Goal: Task Accomplishment & Management: Use online tool/utility

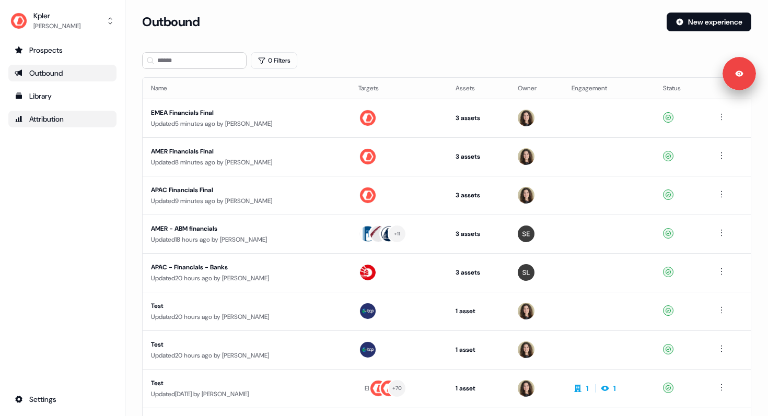
click at [53, 123] on div "Attribution" at bounding box center [63, 119] width 96 height 10
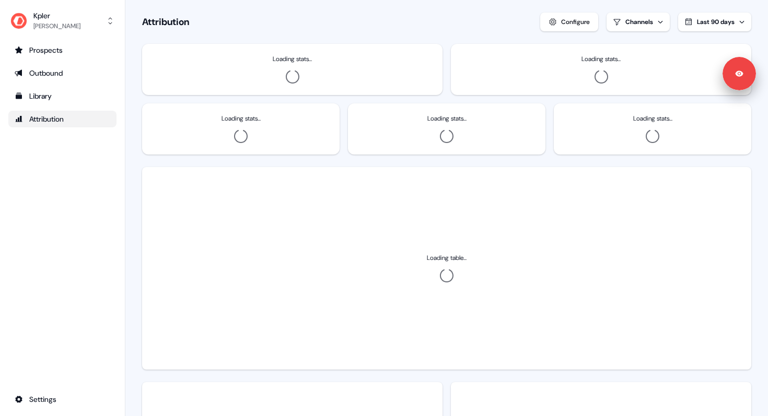
click at [48, 115] on div "Attribution" at bounding box center [63, 119] width 96 height 10
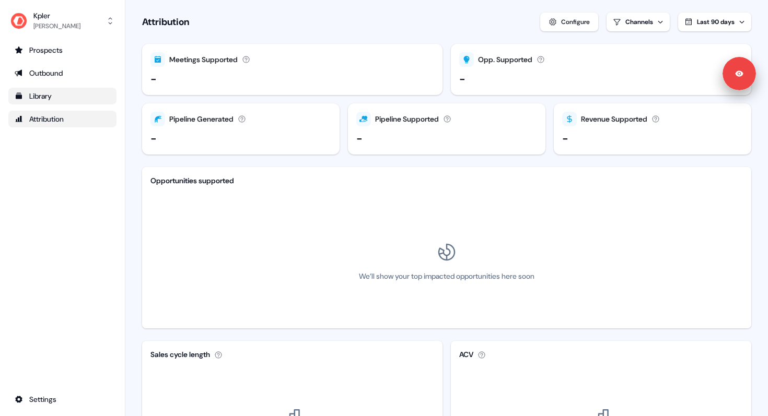
click at [57, 101] on div "Library" at bounding box center [63, 96] width 96 height 10
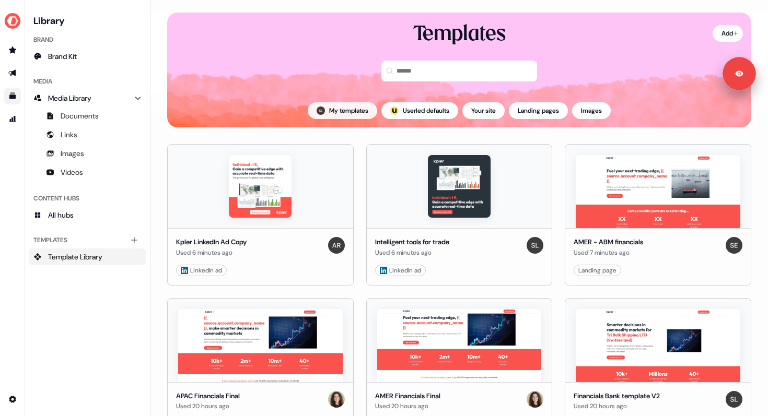
click at [327, 109] on button "My templates" at bounding box center [342, 110] width 69 height 17
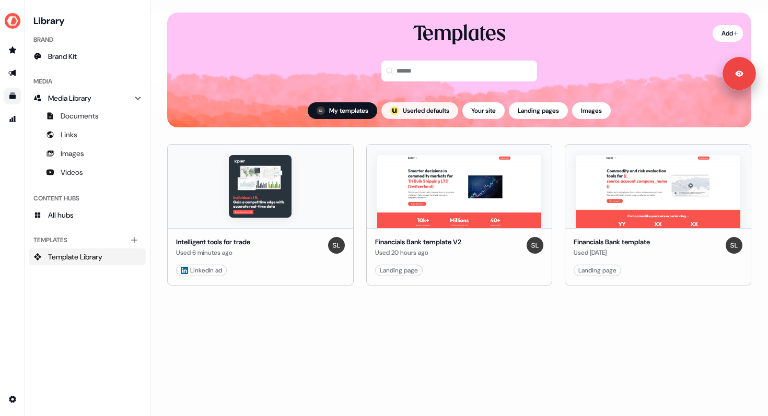
click at [436, 111] on button "; Userled defaults" at bounding box center [419, 110] width 77 height 17
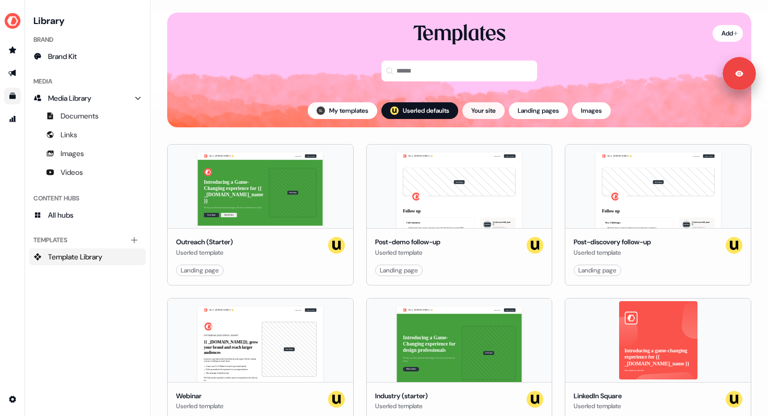
click at [492, 111] on button "Your site" at bounding box center [483, 110] width 42 height 17
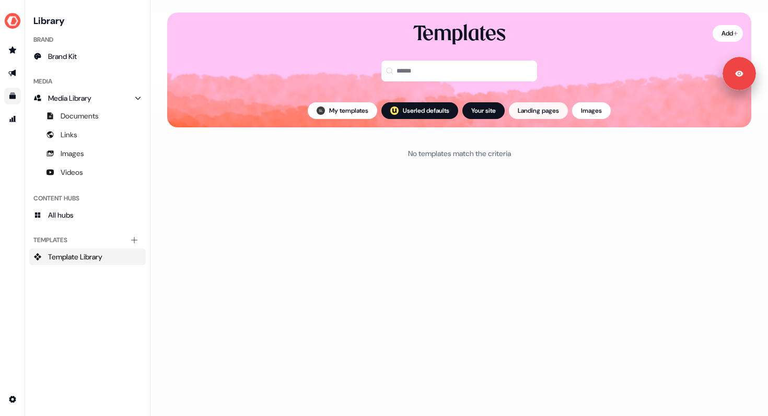
click at [528, 114] on button "Landing pages" at bounding box center [538, 110] width 59 height 17
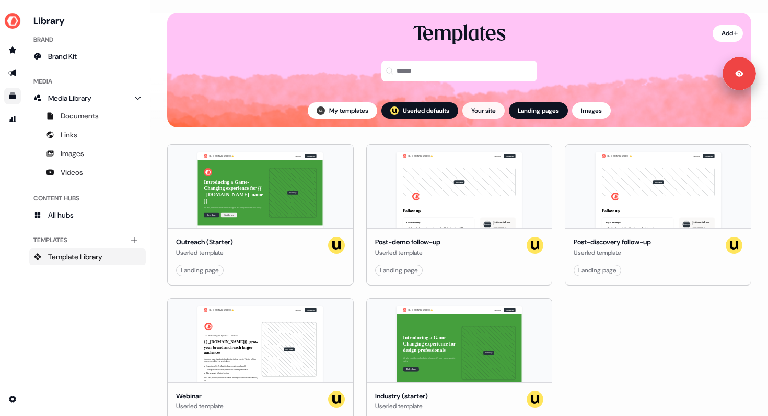
click at [485, 105] on button "Your site" at bounding box center [483, 110] width 42 height 17
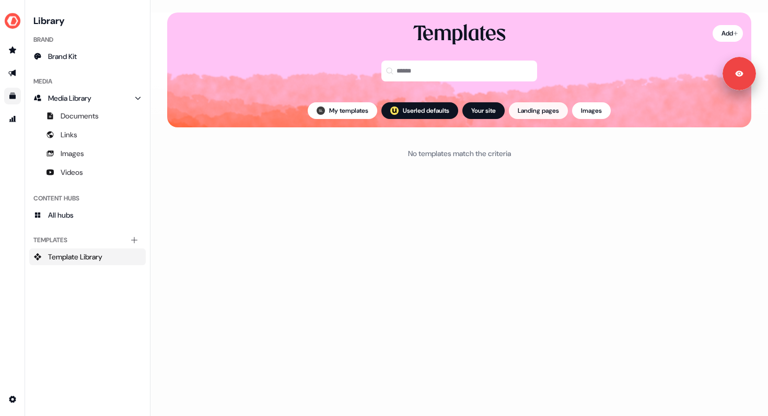
click at [530, 112] on button "Landing pages" at bounding box center [538, 110] width 59 height 17
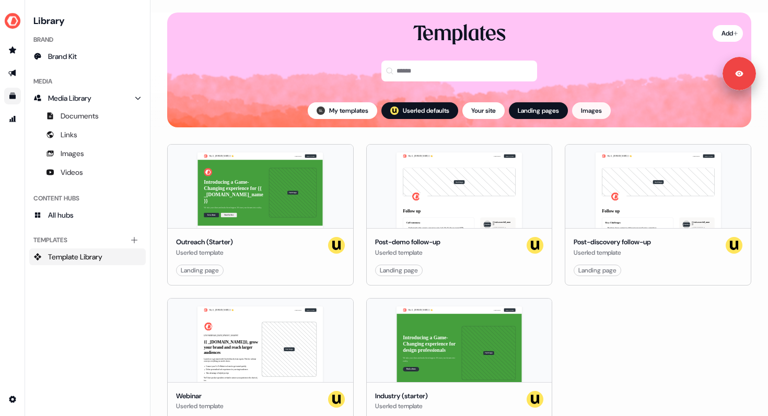
click at [590, 112] on button "Images" at bounding box center [591, 110] width 39 height 17
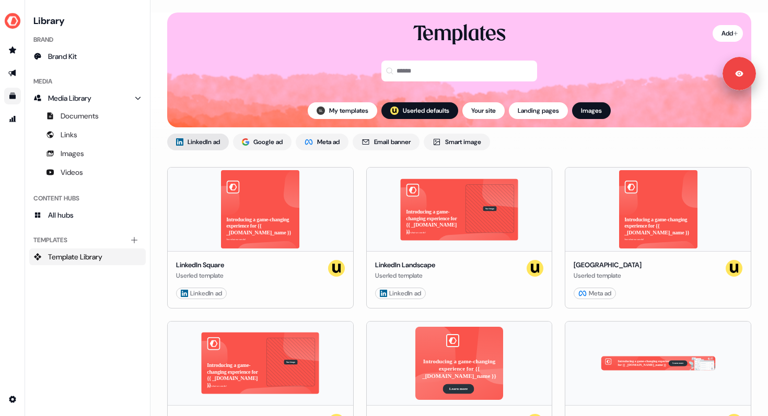
click at [219, 141] on span "LinkedIn ad" at bounding box center [203, 142] width 32 height 10
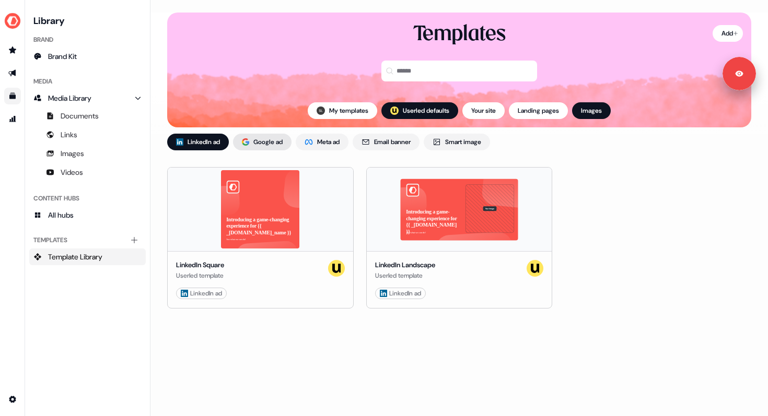
click at [271, 140] on span "Google ad" at bounding box center [267, 142] width 29 height 10
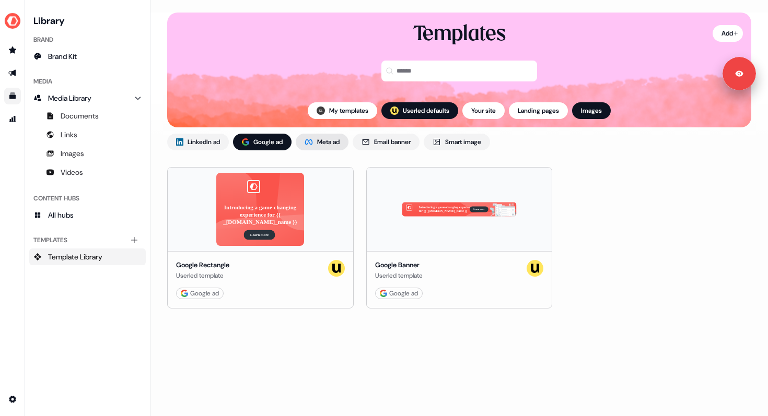
click at [324, 142] on span "Meta ad" at bounding box center [328, 142] width 22 height 10
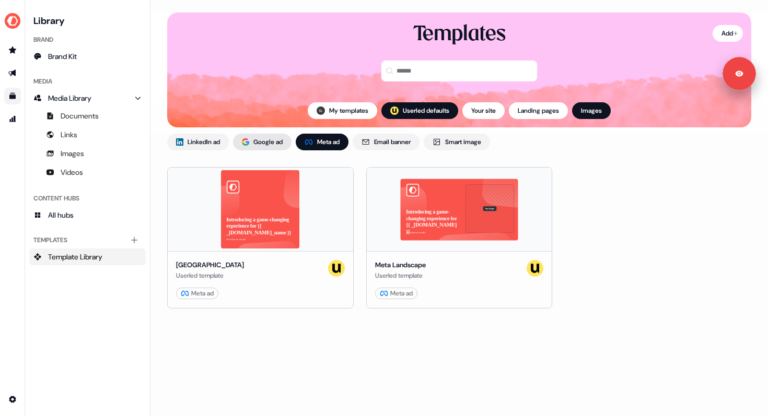
click at [270, 139] on span "Google ad" at bounding box center [267, 142] width 29 height 10
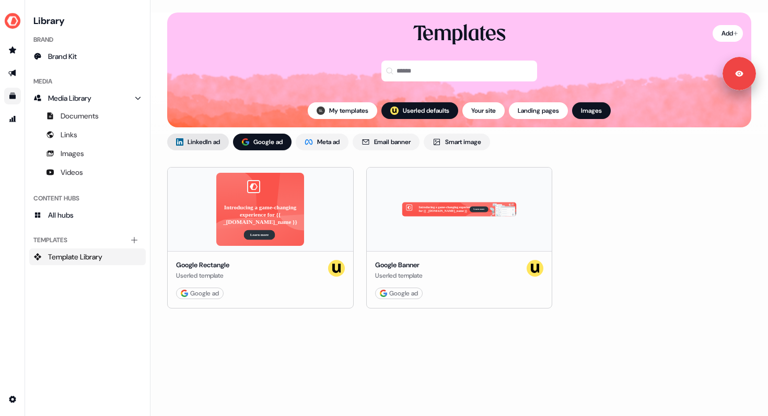
click at [194, 139] on span "LinkedIn ad" at bounding box center [203, 142] width 32 height 10
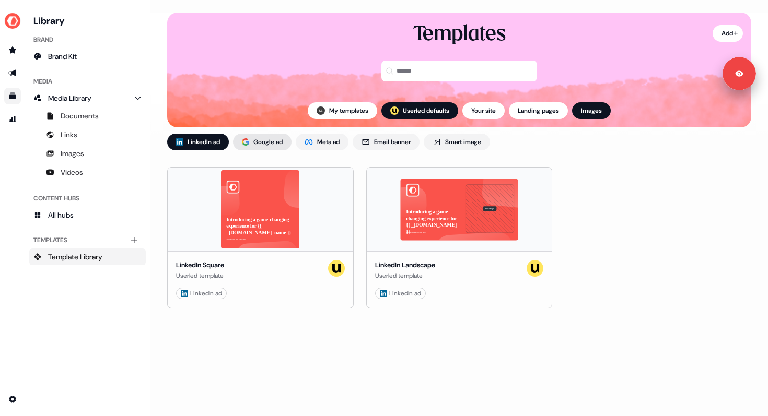
click at [252, 137] on div "Google ad" at bounding box center [262, 142] width 41 height 10
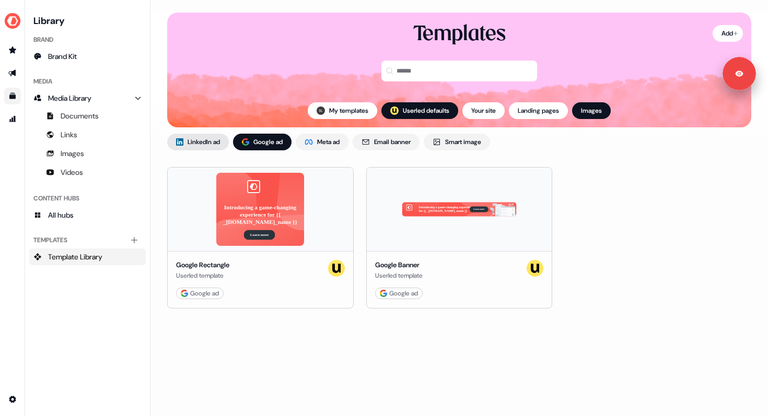
click at [205, 141] on span "LinkedIn ad" at bounding box center [203, 142] width 32 height 10
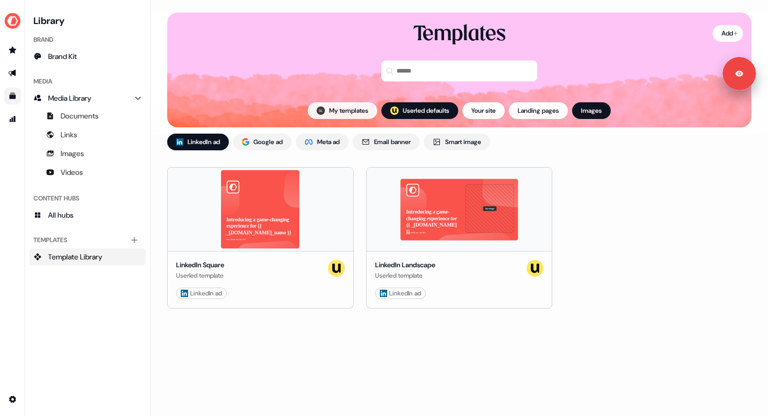
click at [347, 113] on button "My templates" at bounding box center [342, 110] width 69 height 17
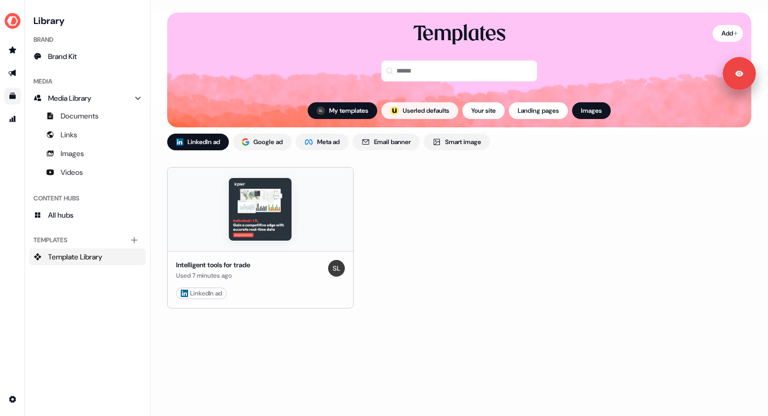
click at [402, 104] on button "; Userled defaults" at bounding box center [419, 110] width 77 height 17
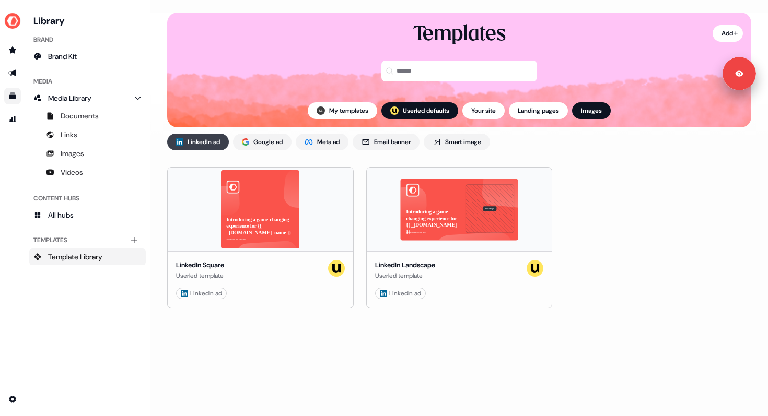
click at [205, 144] on span "LinkedIn ad" at bounding box center [203, 142] width 32 height 10
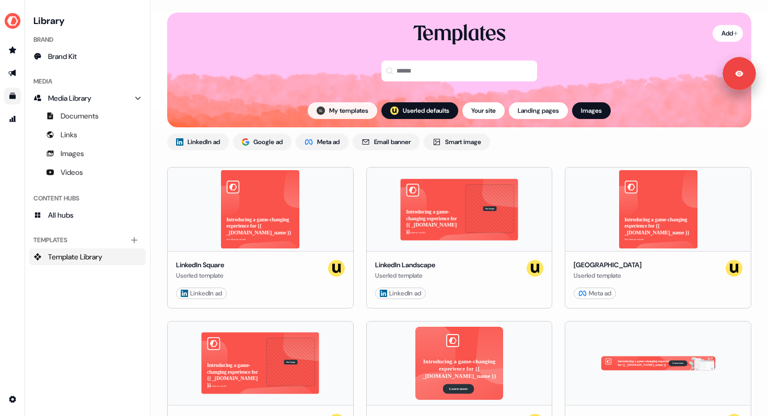
click at [356, 111] on button "My templates" at bounding box center [342, 110] width 69 height 17
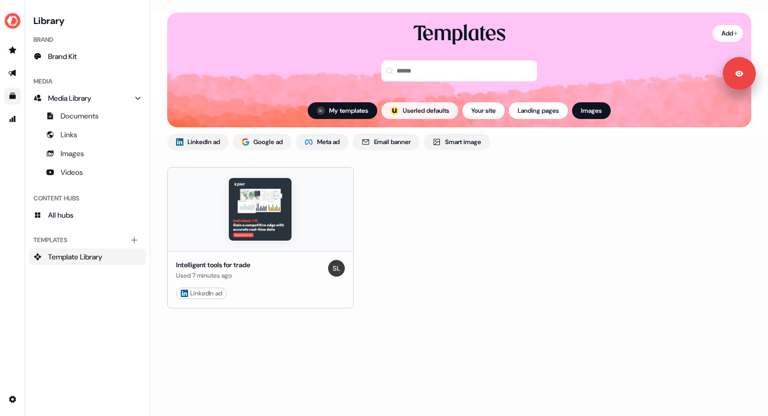
click at [396, 111] on button "; Userled defaults" at bounding box center [419, 110] width 77 height 17
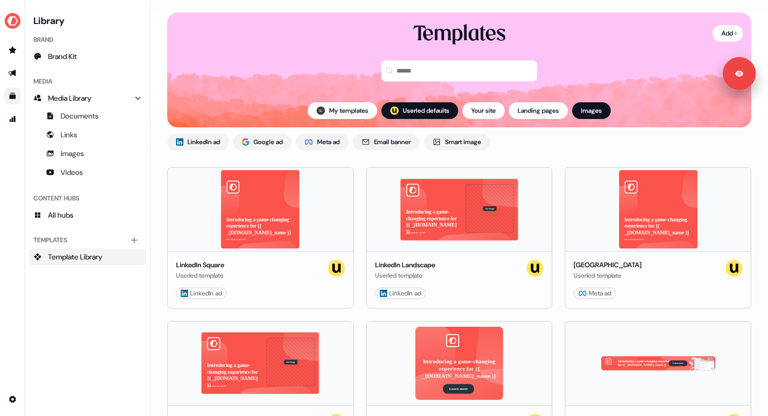
click at [73, 255] on span "Template Library" at bounding box center [75, 257] width 54 height 10
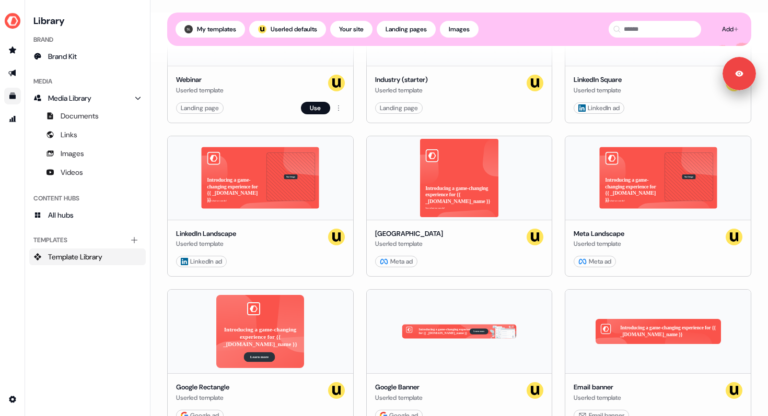
scroll to position [1079, 0]
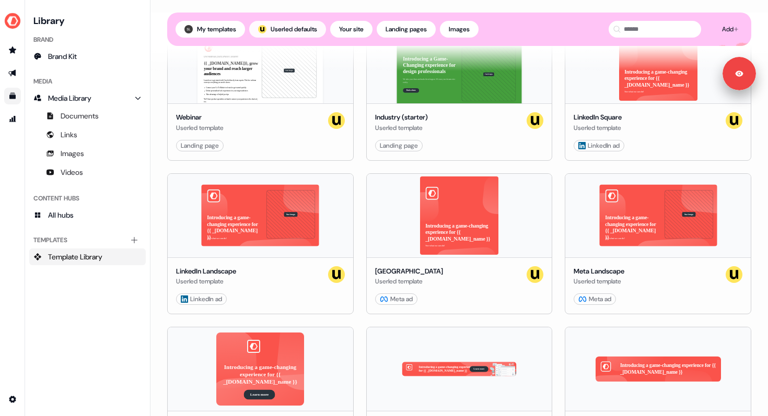
click at [314, 34] on button "; Userled defaults" at bounding box center [287, 29] width 77 height 17
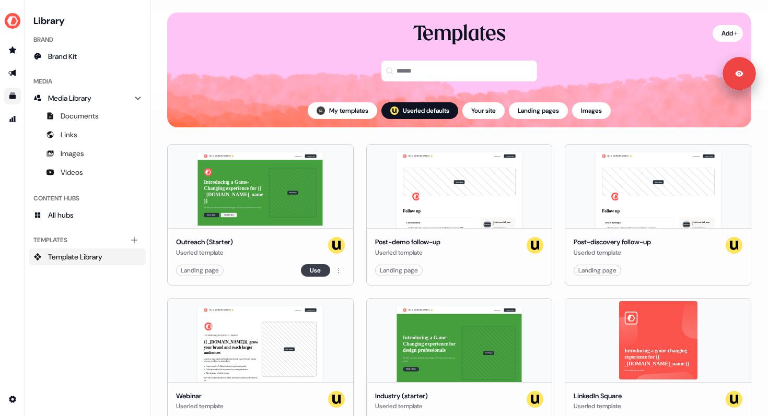
click at [316, 271] on button "Use" at bounding box center [315, 270] width 29 height 13
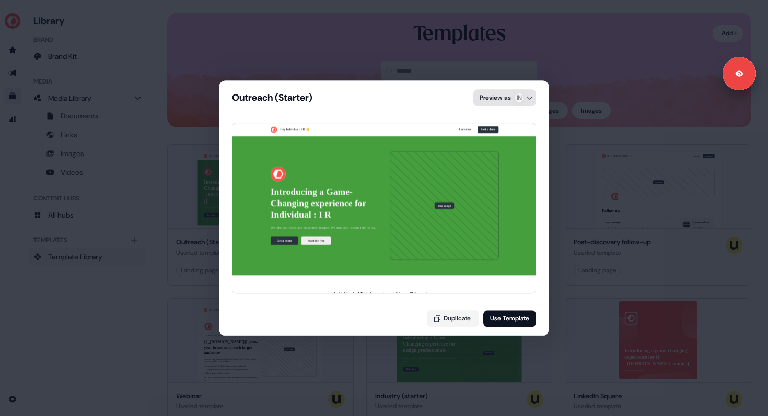
click at [531, 100] on div "Outreach (Starter) Preview as IN Hey Individual : I R 👋 Learn more Book a demo …" at bounding box center [384, 208] width 768 height 416
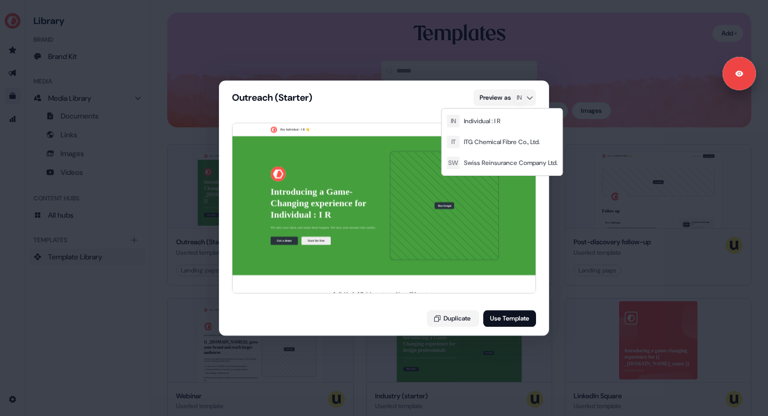
click at [501, 295] on div "Outreach (Starter) Preview as IN Hey Individual : I R 👋 Learn more Book a demo …" at bounding box center [384, 208] width 768 height 416
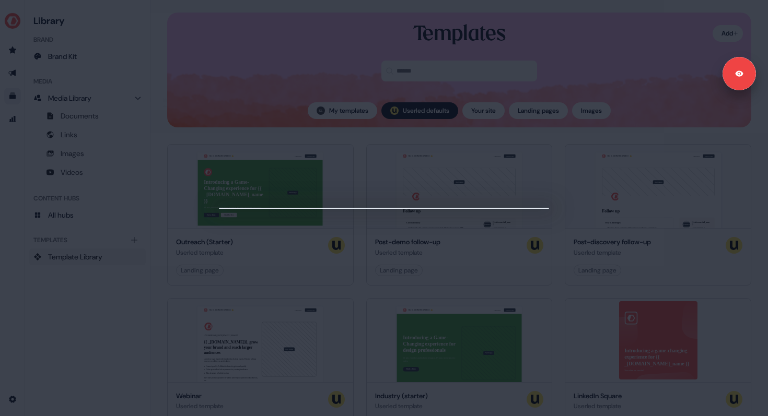
click at [366, 64] on div at bounding box center [384, 208] width 768 height 416
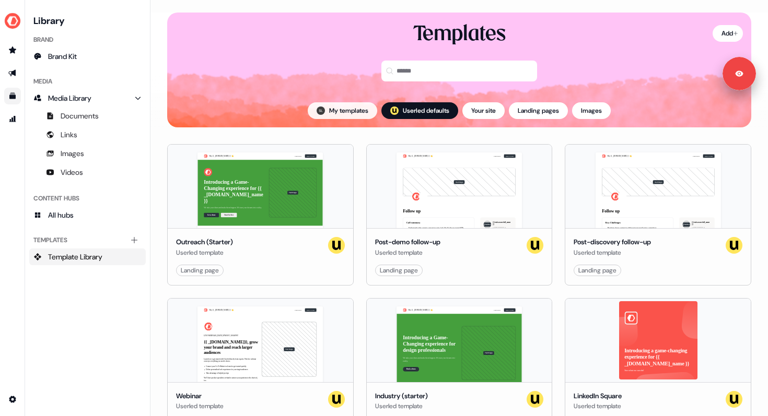
click at [331, 110] on button "My templates" at bounding box center [342, 110] width 69 height 17
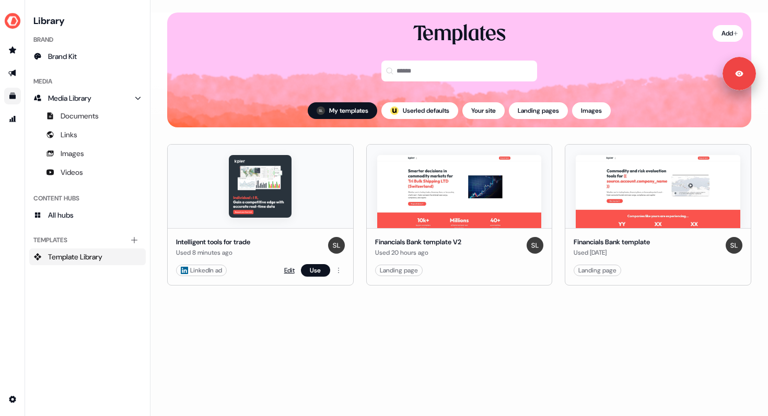
click at [289, 274] on link "Edit" at bounding box center [289, 270] width 10 height 10
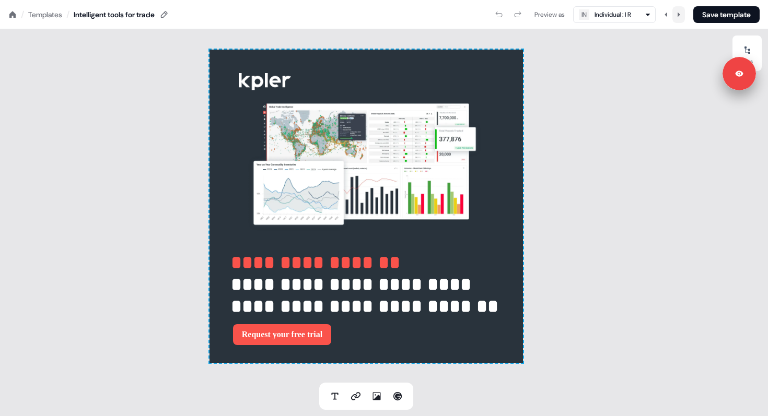
click at [678, 11] on icon at bounding box center [678, 14] width 6 height 6
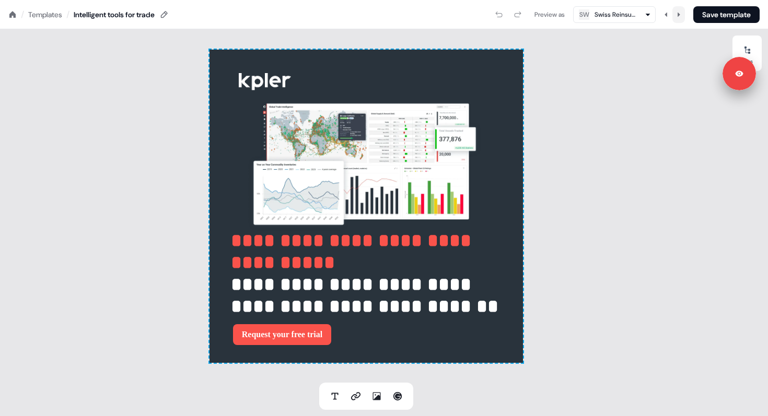
click at [678, 11] on icon at bounding box center [678, 14] width 6 height 6
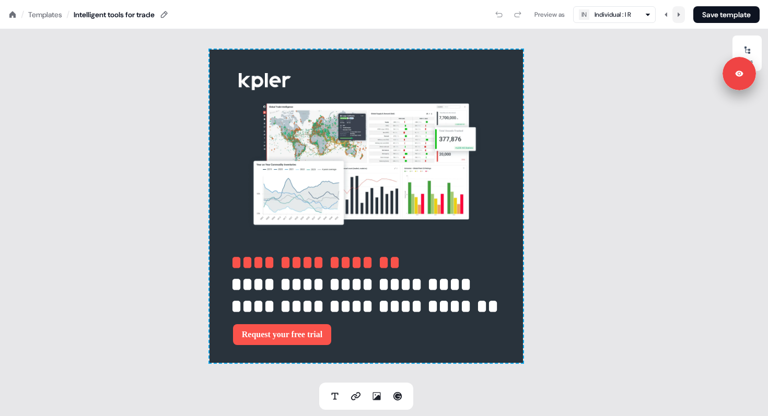
click at [678, 13] on icon at bounding box center [678, 14] width 6 height 6
click at [677, 14] on icon at bounding box center [678, 14] width 3 height 4
click at [277, 340] on button "Request your free trial" at bounding box center [282, 334] width 98 height 21
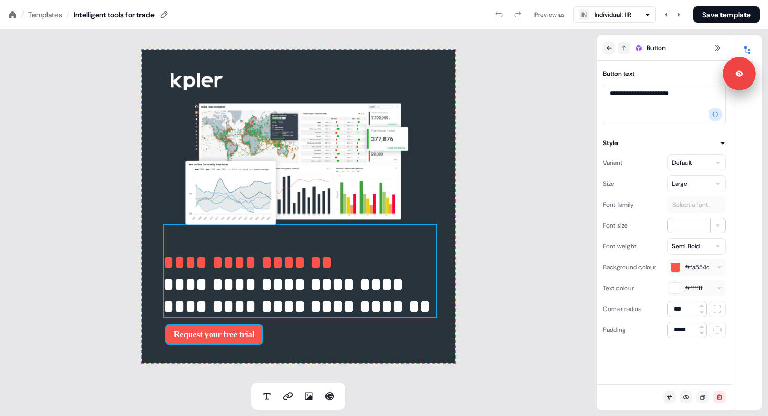
click at [390, 286] on strong "**********" at bounding box center [296, 295] width 267 height 41
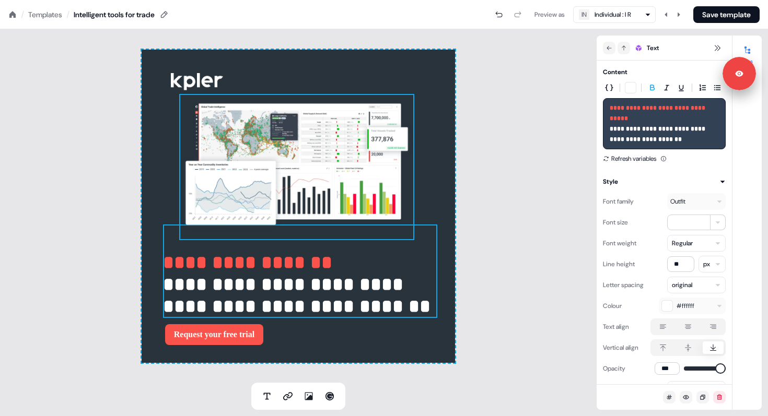
click at [406, 177] on img at bounding box center [296, 167] width 235 height 146
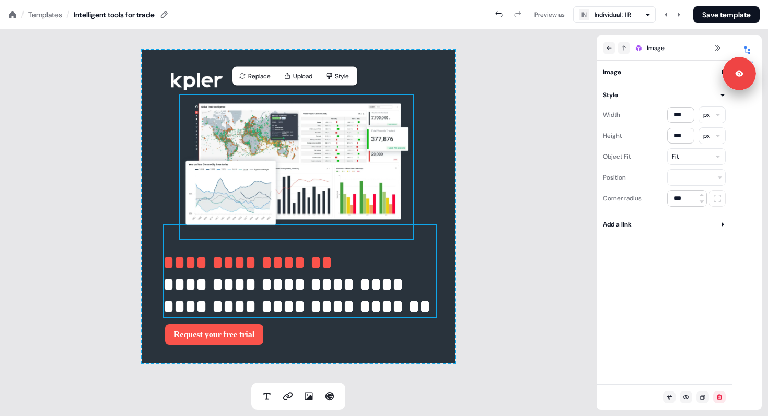
click at [371, 275] on strong "**********" at bounding box center [296, 295] width 267 height 41
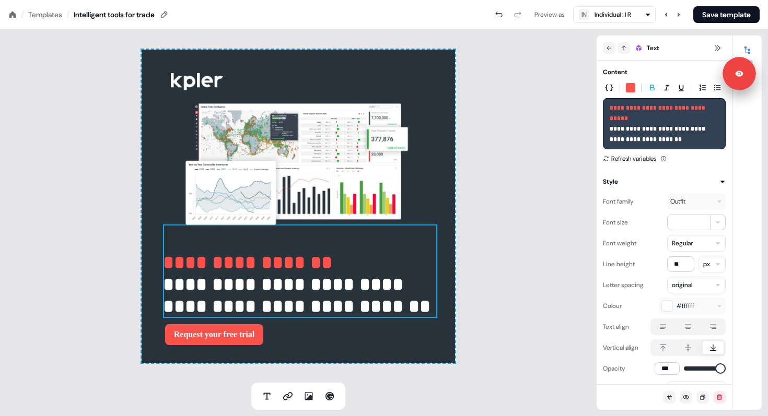
click at [39, 13] on div "Templates" at bounding box center [45, 14] width 34 height 10
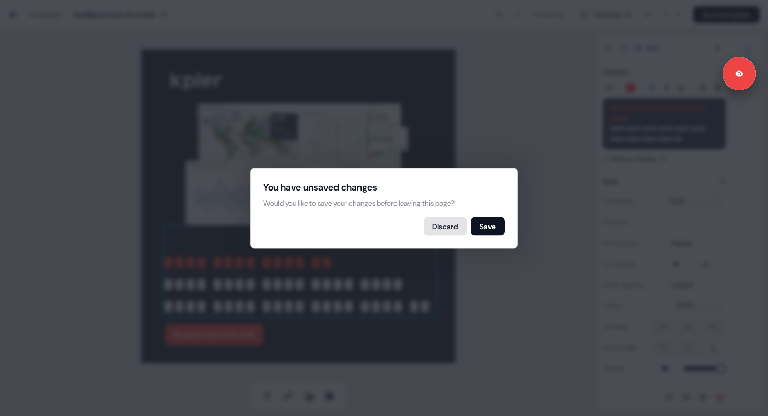
click at [435, 231] on button "Discard" at bounding box center [445, 226] width 43 height 19
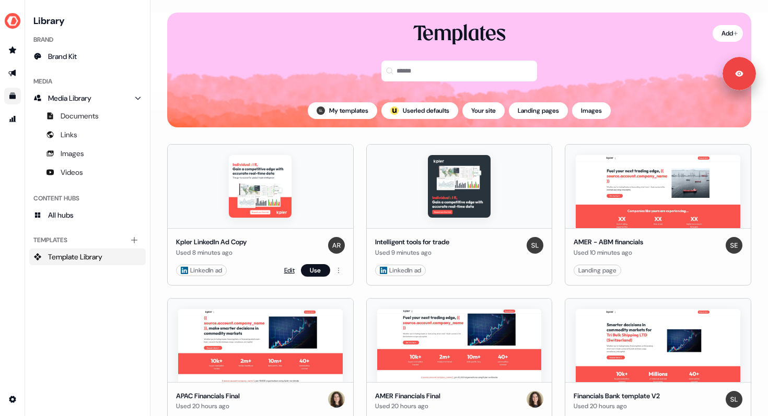
click at [287, 268] on link "Edit" at bounding box center [289, 270] width 10 height 10
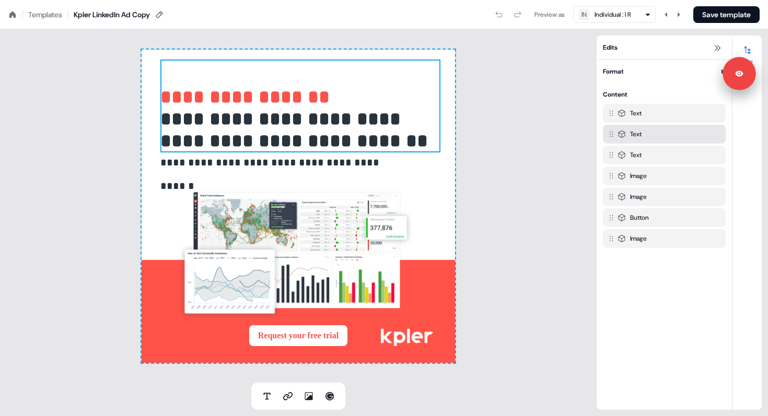
click at [362, 127] on strong "**********" at bounding box center [293, 130] width 267 height 41
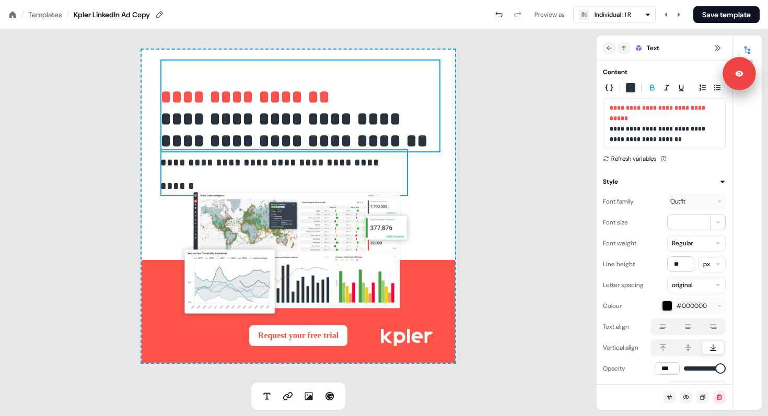
click at [343, 167] on span "**********" at bounding box center [270, 174] width 221 height 34
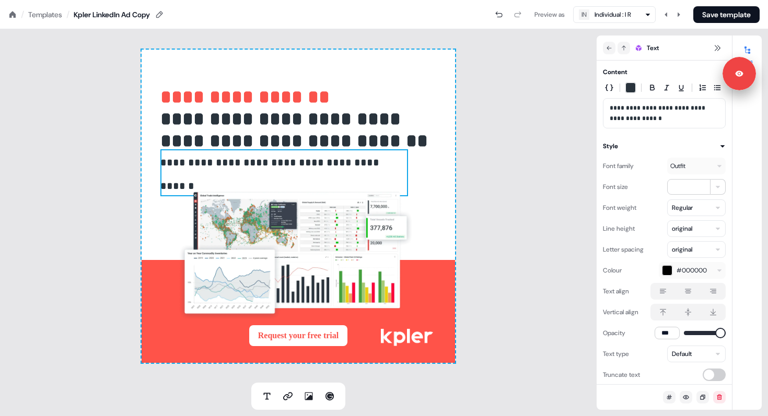
click at [36, 12] on div "Templates" at bounding box center [45, 14] width 34 height 10
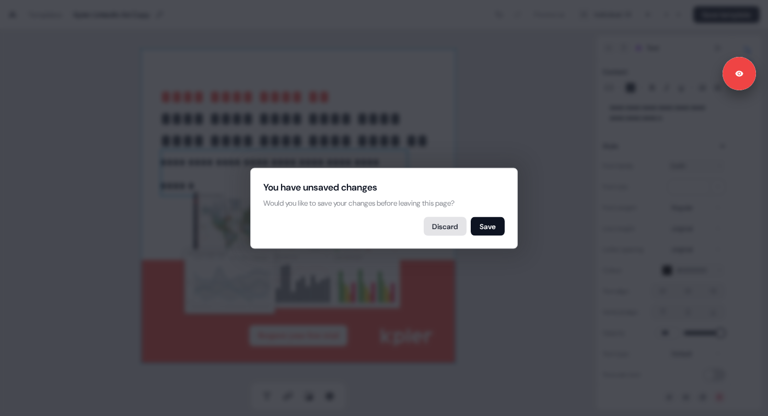
click at [444, 229] on button "Discard" at bounding box center [445, 226] width 43 height 19
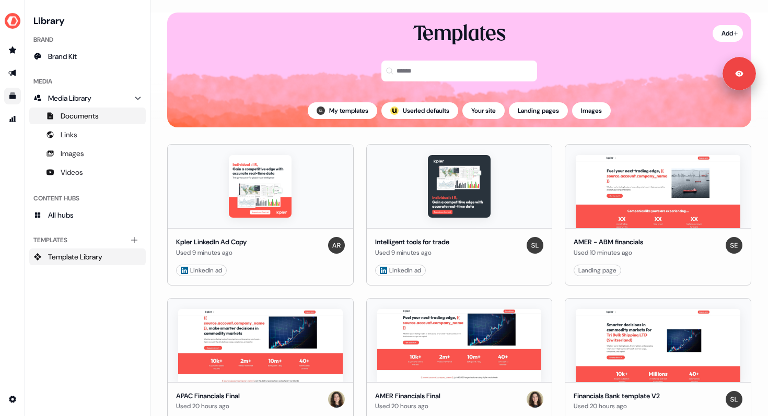
click at [72, 115] on span "Documents" at bounding box center [80, 116] width 38 height 10
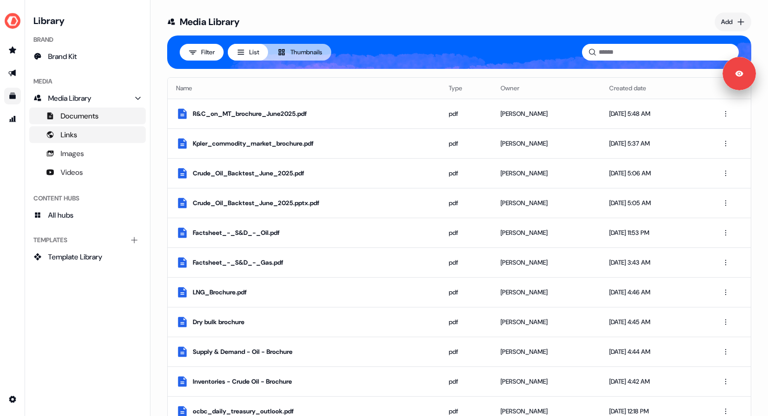
click at [70, 136] on span "Links" at bounding box center [69, 135] width 17 height 10
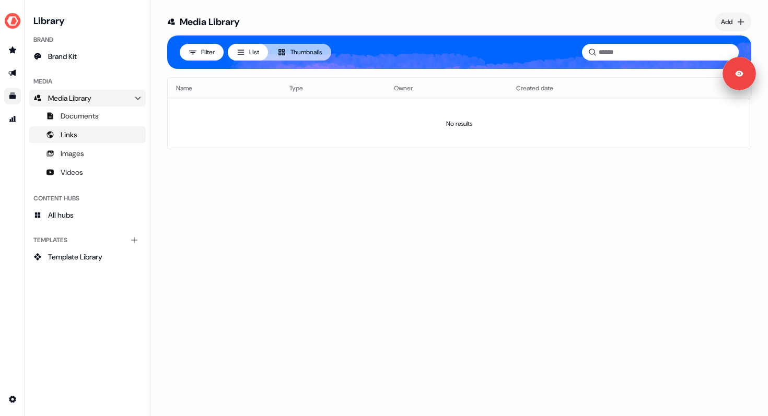
click at [135, 97] on icon "Main" at bounding box center [137, 98] width 5 height 3
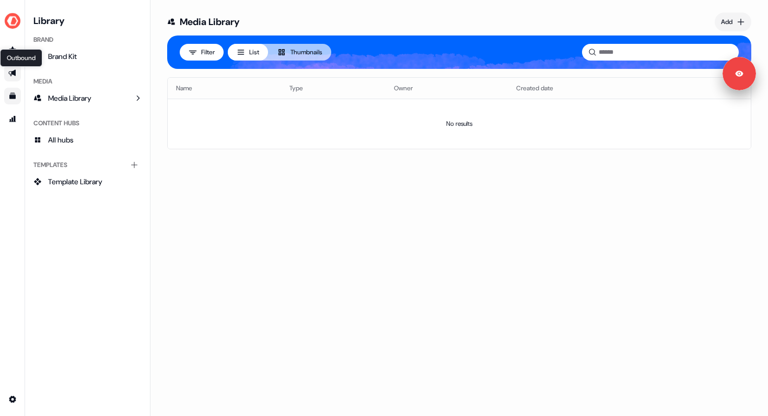
click at [16, 74] on icon "Go to outbound experience" at bounding box center [12, 73] width 8 height 8
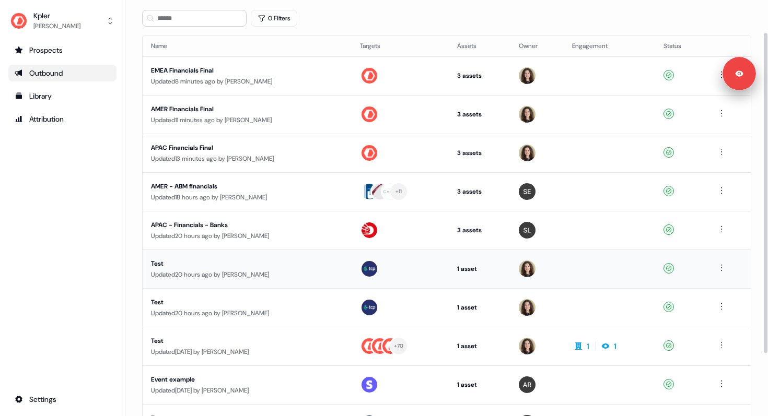
scroll to position [123, 0]
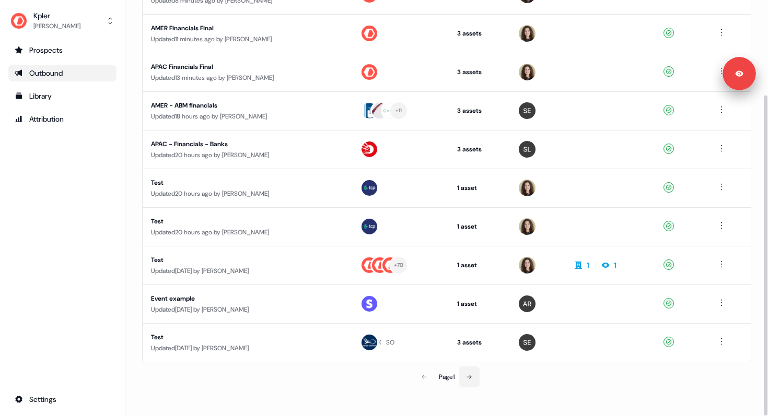
click at [472, 375] on icon at bounding box center [469, 377] width 6 height 6
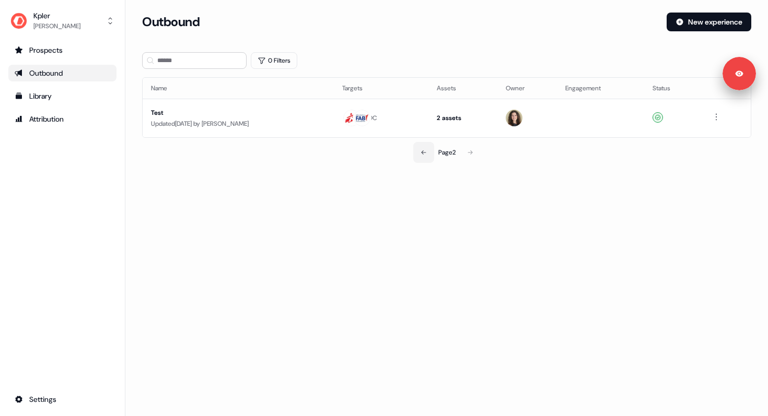
click at [425, 151] on icon at bounding box center [423, 152] width 6 height 6
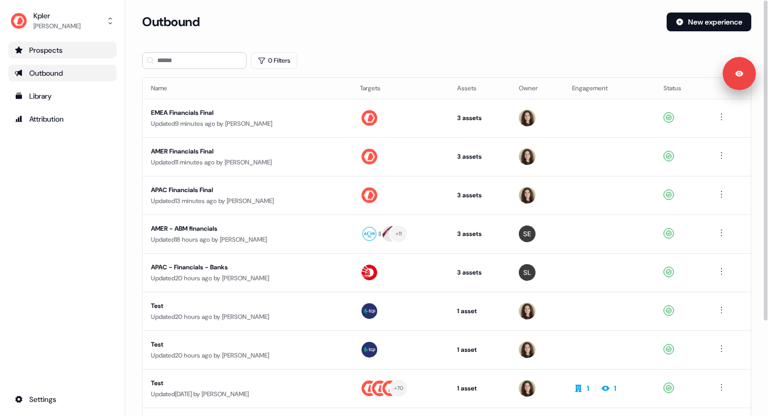
click at [64, 52] on div "Prospects" at bounding box center [63, 50] width 96 height 10
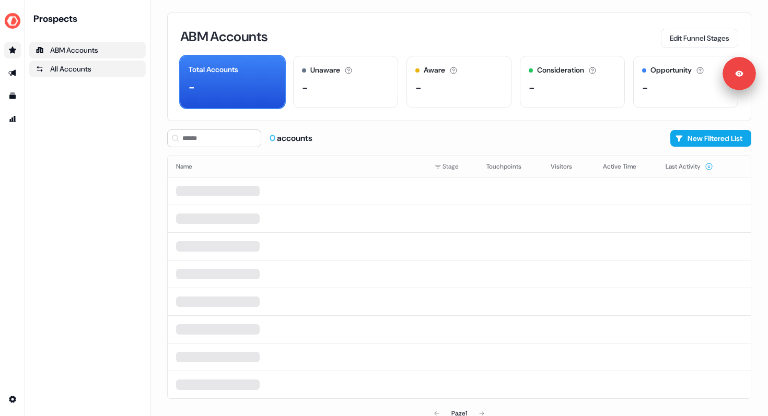
click at [51, 65] on div "All Accounts" at bounding box center [88, 69] width 104 height 10
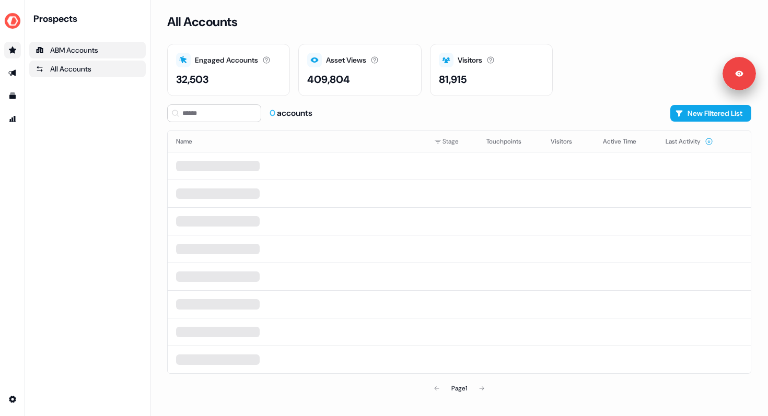
click at [85, 50] on div "ABM Accounts" at bounding box center [88, 50] width 104 height 10
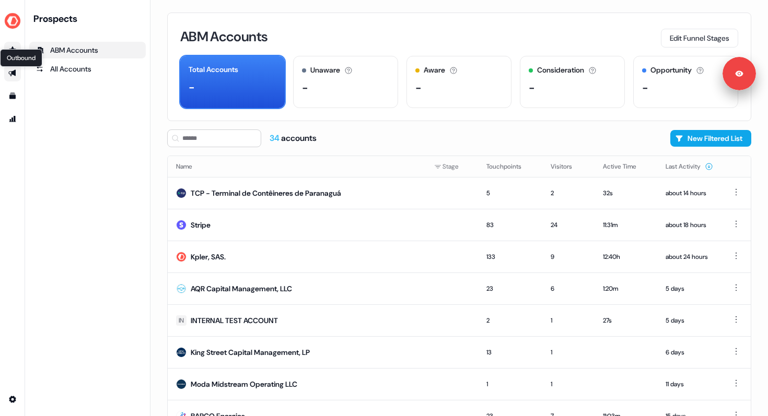
click at [16, 72] on icon "Go to outbound experience" at bounding box center [12, 73] width 8 height 8
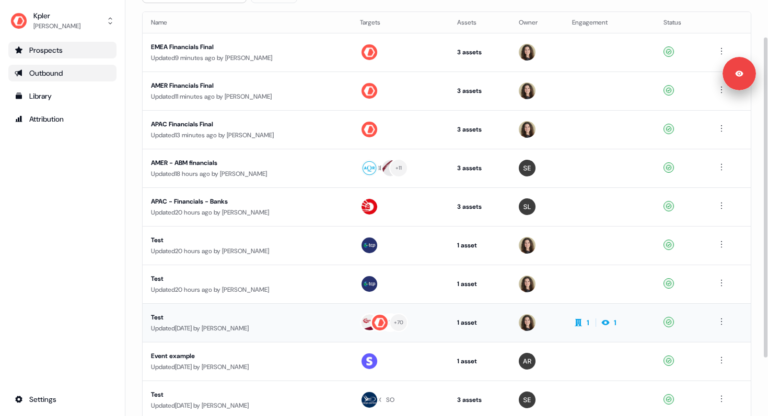
scroll to position [72, 0]
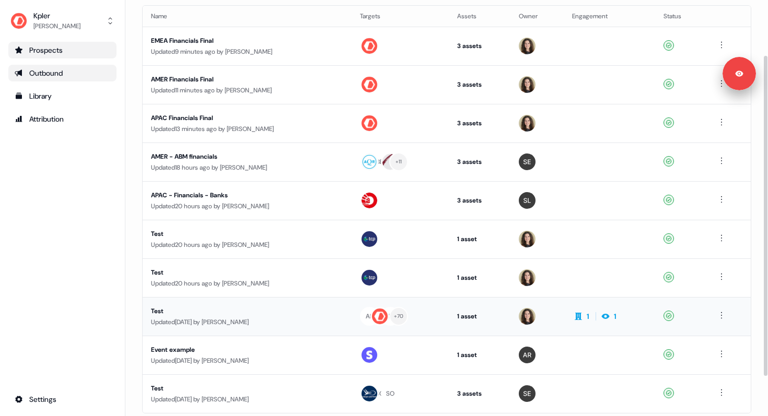
click at [309, 321] on div "Updated 5 days ago by Alexandra Giannelou" at bounding box center [247, 322] width 192 height 10
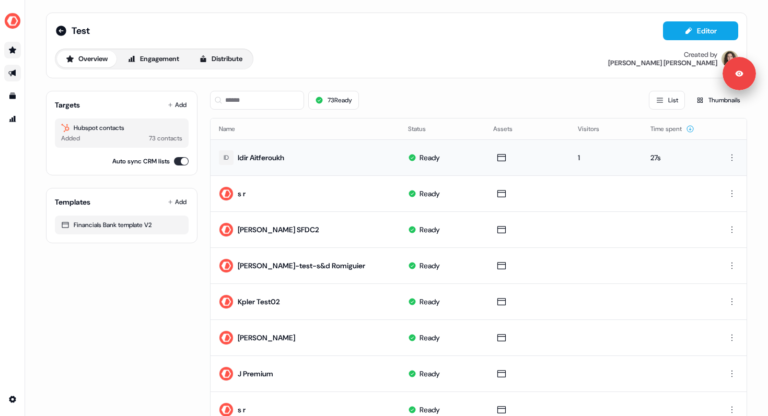
click at [272, 157] on div "Idir Aitferoukh" at bounding box center [261, 157] width 46 height 10
click at [243, 157] on div "Idir Aitferoukh" at bounding box center [261, 157] width 46 height 10
click at [230, 60] on button "Distribute" at bounding box center [220, 59] width 61 height 17
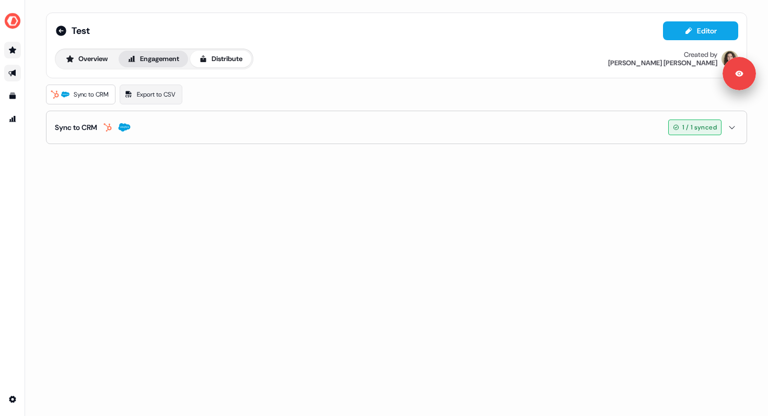
click at [174, 58] on button "Engagement" at bounding box center [153, 59] width 69 height 17
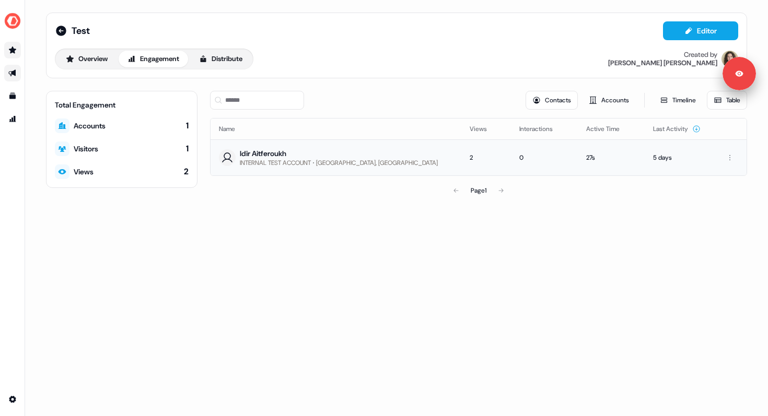
click at [264, 156] on div "Idir Aitferoukh" at bounding box center [339, 153] width 198 height 10
click at [266, 150] on div "Idir Aitferoukh" at bounding box center [339, 153] width 198 height 10
click at [182, 129] on div "Accounts 1" at bounding box center [122, 126] width 134 height 15
click at [175, 150] on div "Visitors 1" at bounding box center [122, 149] width 134 height 15
click at [175, 173] on div "Views 2" at bounding box center [122, 171] width 134 height 15
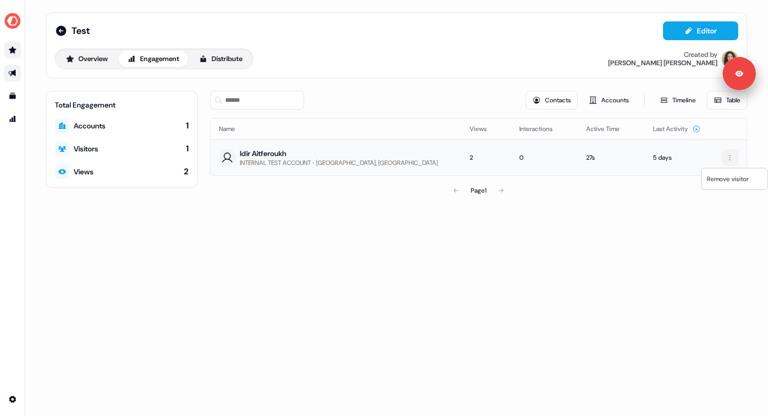
click at [728, 158] on html "For the best experience switch devices to a bigger screen. Go to Userled.io Tes…" at bounding box center [384, 208] width 768 height 416
click at [587, 199] on html "For the best experience switch devices to a bigger screen. Go to Userled.io Tes…" at bounding box center [384, 208] width 768 height 416
click at [600, 100] on button "Accounts" at bounding box center [609, 100] width 54 height 19
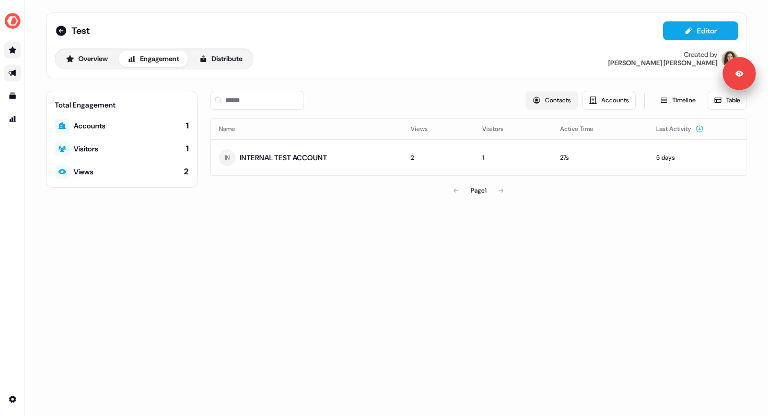
click at [550, 98] on button "Contacts" at bounding box center [551, 100] width 52 height 19
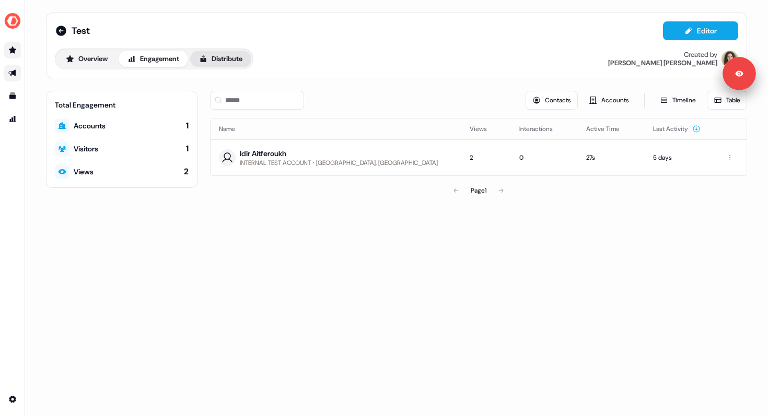
click at [225, 61] on button "Distribute" at bounding box center [220, 59] width 61 height 17
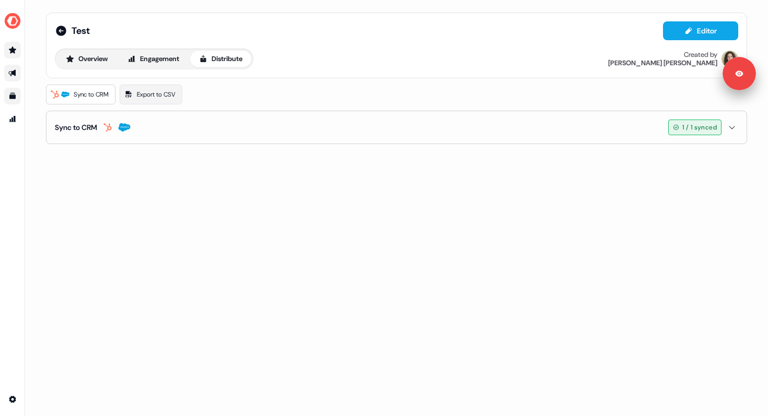
click at [13, 100] on link "Go to templates" at bounding box center [12, 96] width 17 height 17
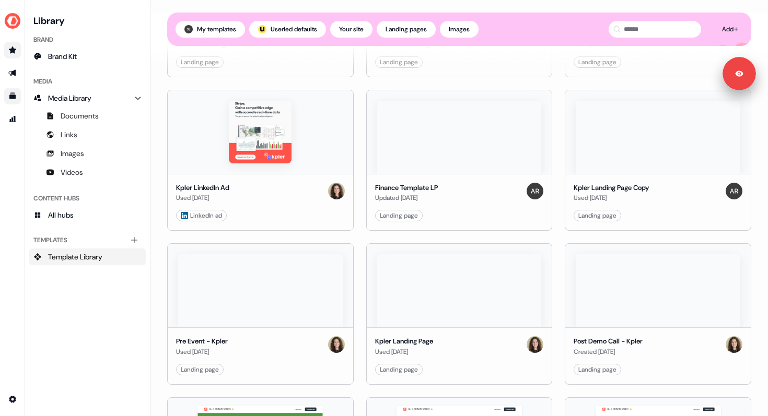
scroll to position [569, 0]
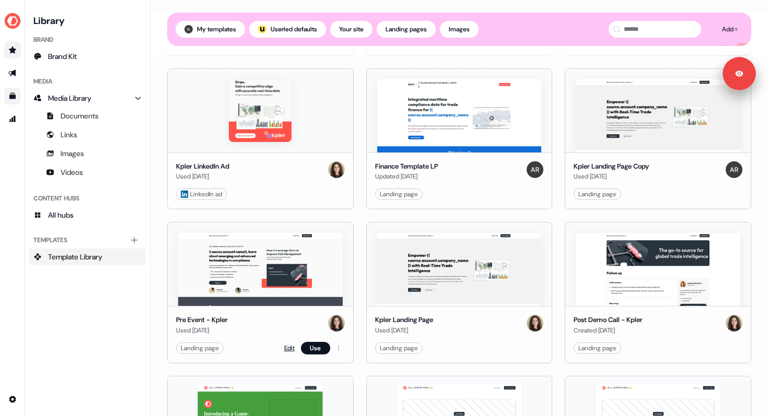
click at [286, 349] on link "Edit" at bounding box center [289, 348] width 10 height 10
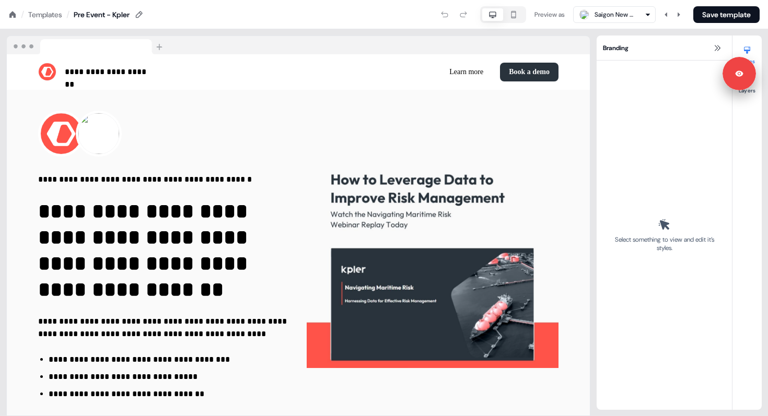
click at [46, 15] on div "Templates" at bounding box center [45, 14] width 34 height 10
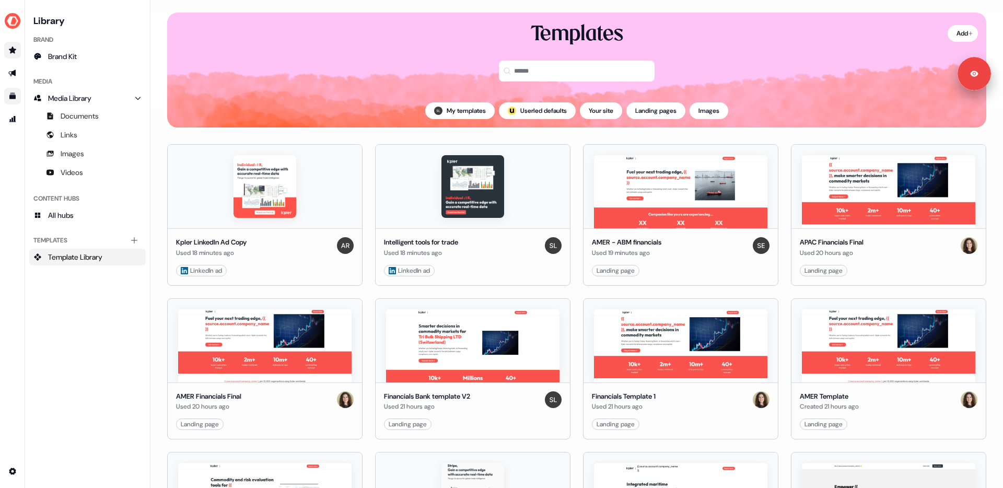
click at [17, 52] on link "Go to prospects" at bounding box center [12, 50] width 17 height 17
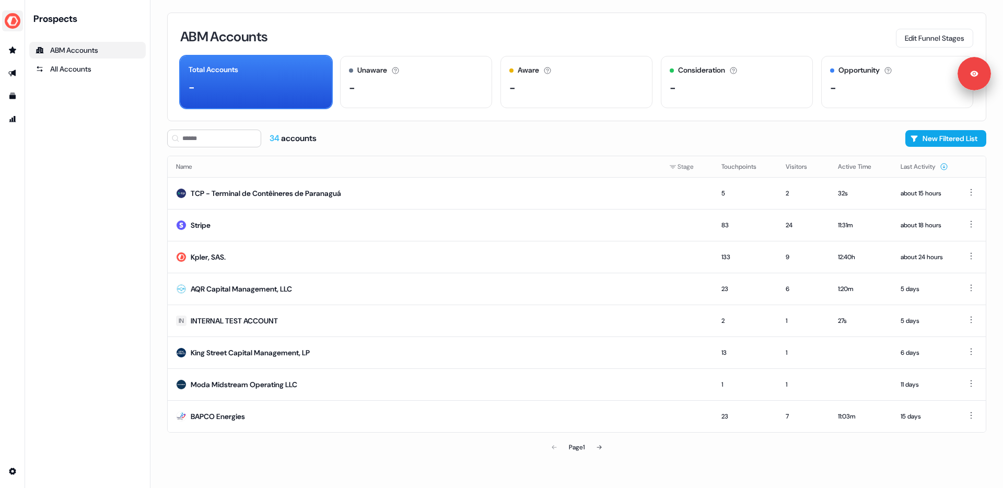
click at [7, 25] on img "side nav menu" at bounding box center [12, 21] width 17 height 17
click at [48, 149] on nav "Help documentation Feedback Logout Prospects ABM Accounts All Accounts" at bounding box center [75, 244] width 150 height 488
click at [12, 95] on icon "Go to templates" at bounding box center [12, 96] width 8 height 8
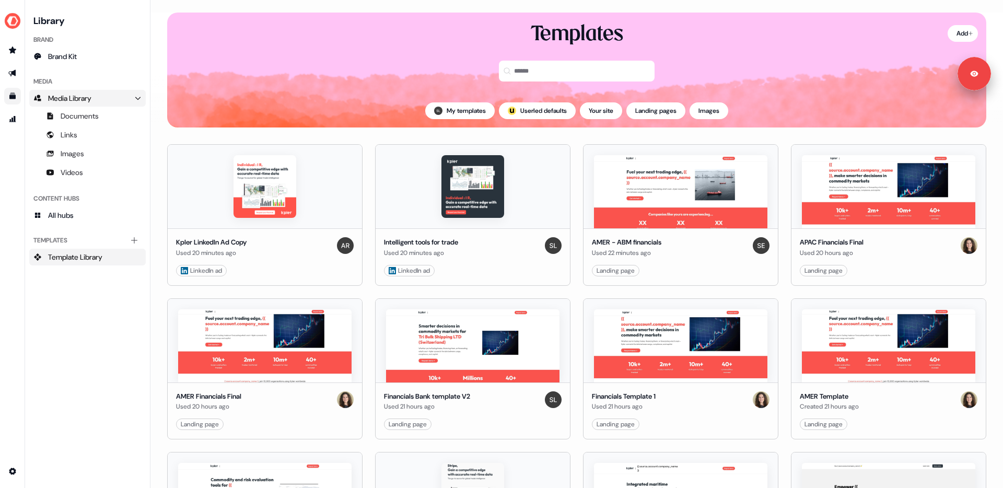
click at [137, 100] on icon "Main" at bounding box center [137, 98] width 7 height 7
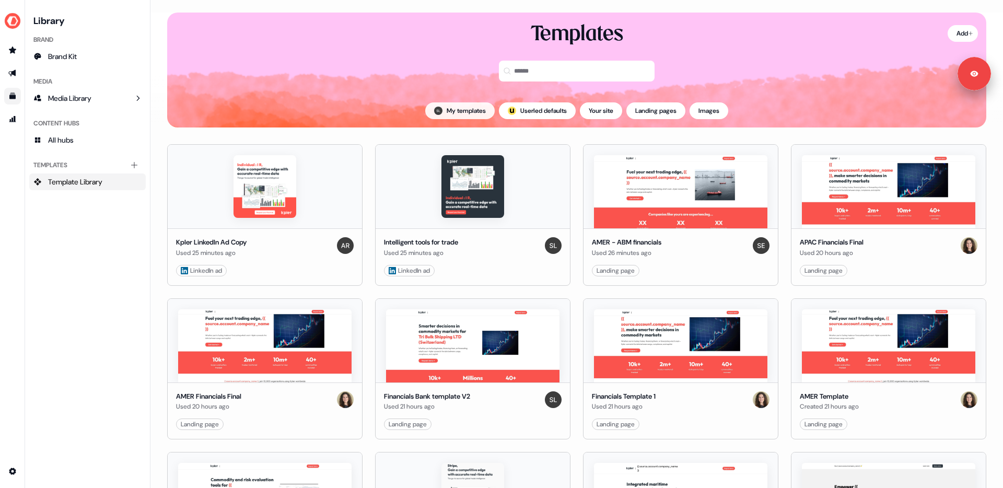
click at [462, 115] on button "My templates" at bounding box center [459, 110] width 69 height 17
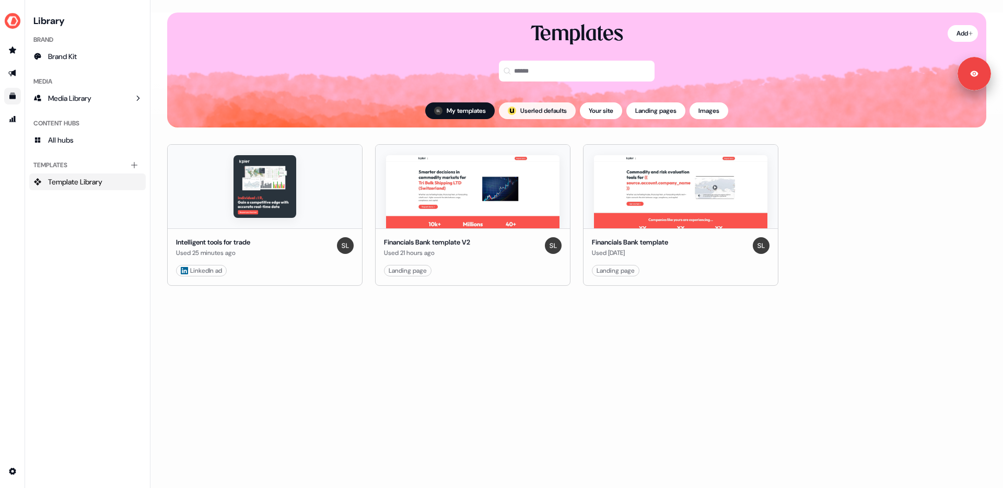
click at [552, 110] on button "; Userled defaults" at bounding box center [537, 110] width 77 height 17
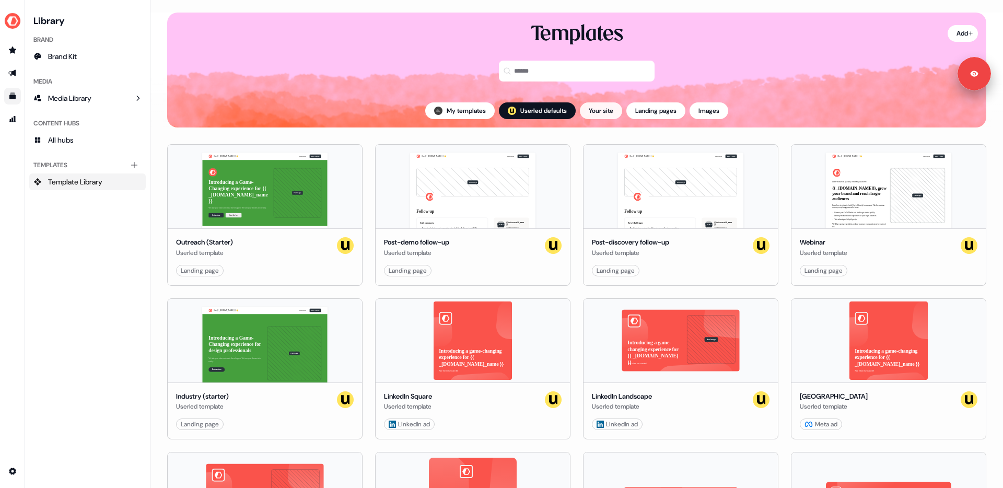
click at [601, 115] on button "Your site" at bounding box center [601, 110] width 42 height 17
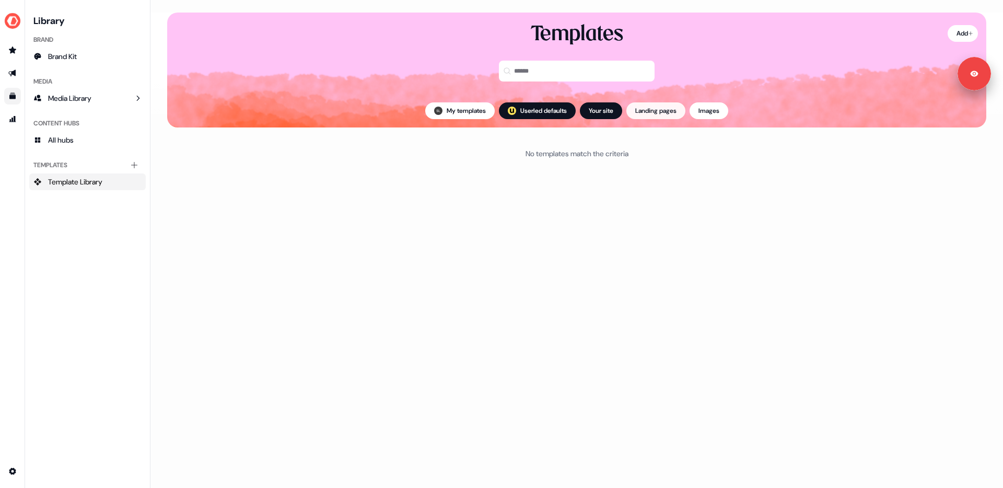
click at [657, 110] on button "Landing pages" at bounding box center [655, 110] width 59 height 17
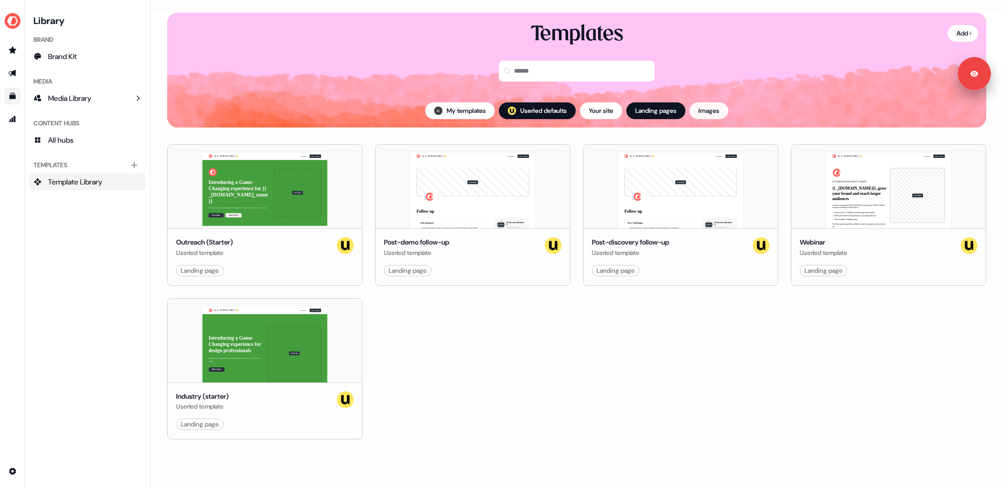
click at [722, 111] on button "Images" at bounding box center [708, 110] width 39 height 17
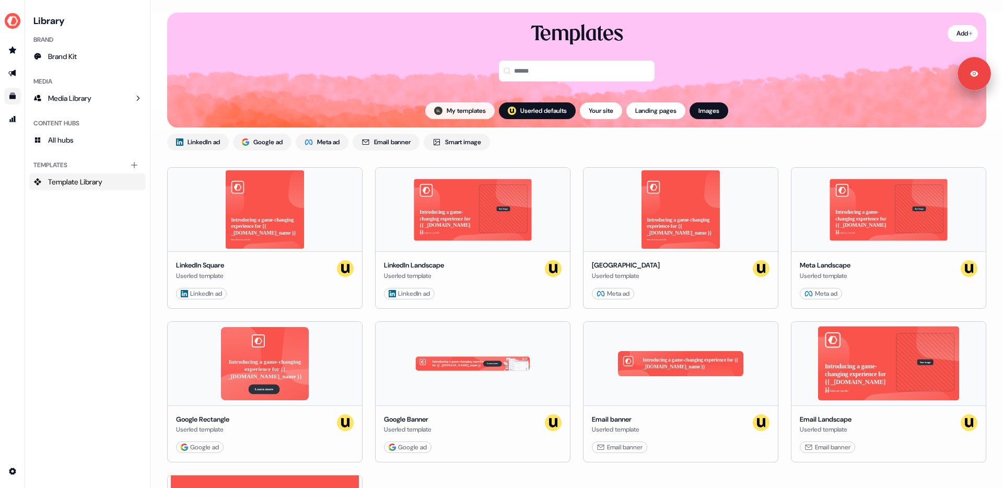
click at [448, 105] on button "My templates" at bounding box center [459, 110] width 69 height 17
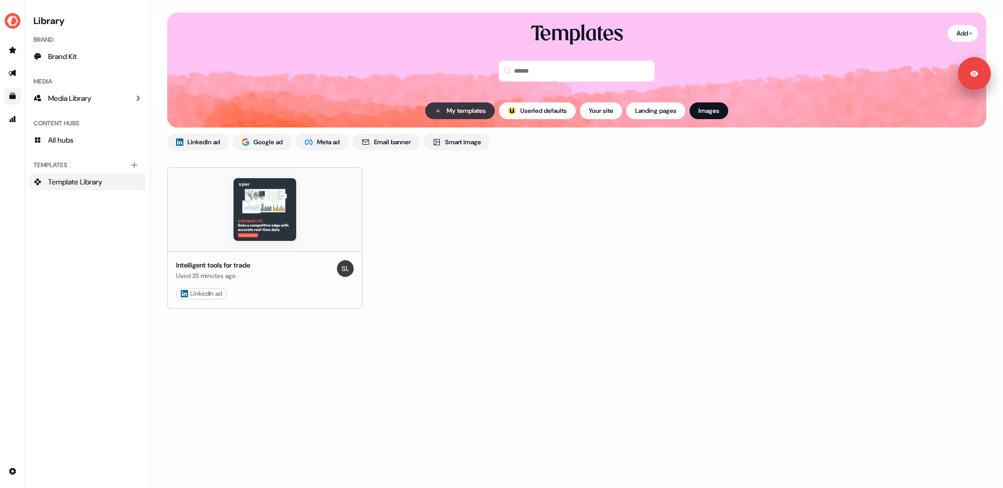
click at [465, 108] on button "My templates" at bounding box center [459, 110] width 69 height 17
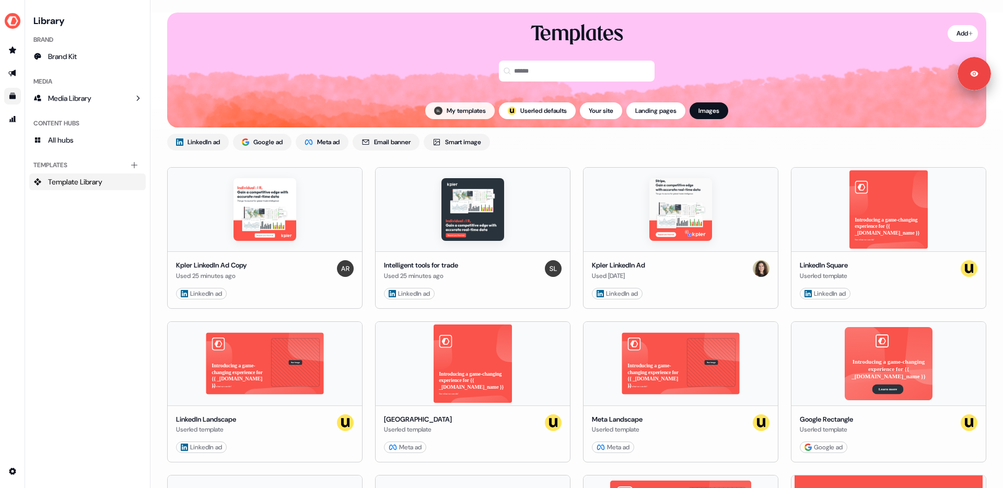
click at [472, 113] on button "My templates" at bounding box center [459, 110] width 69 height 17
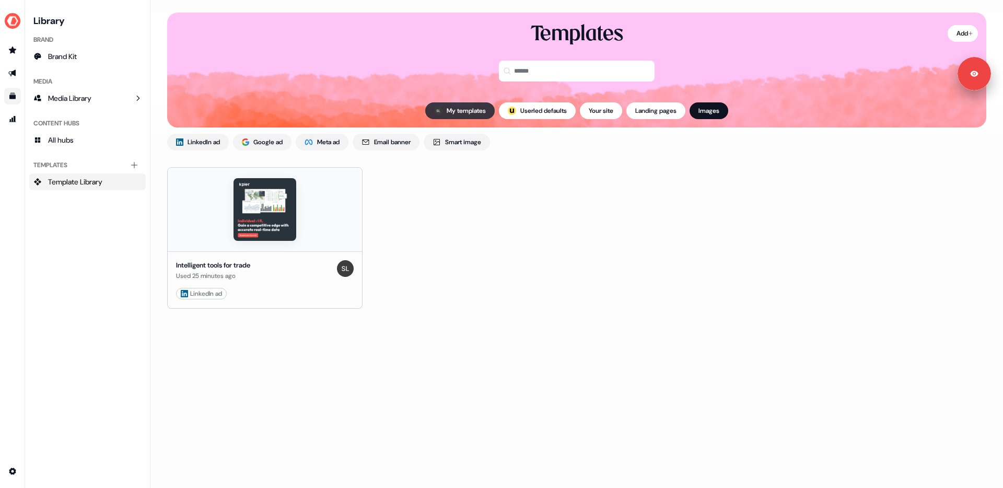
click at [444, 109] on button "My templates" at bounding box center [459, 110] width 69 height 17
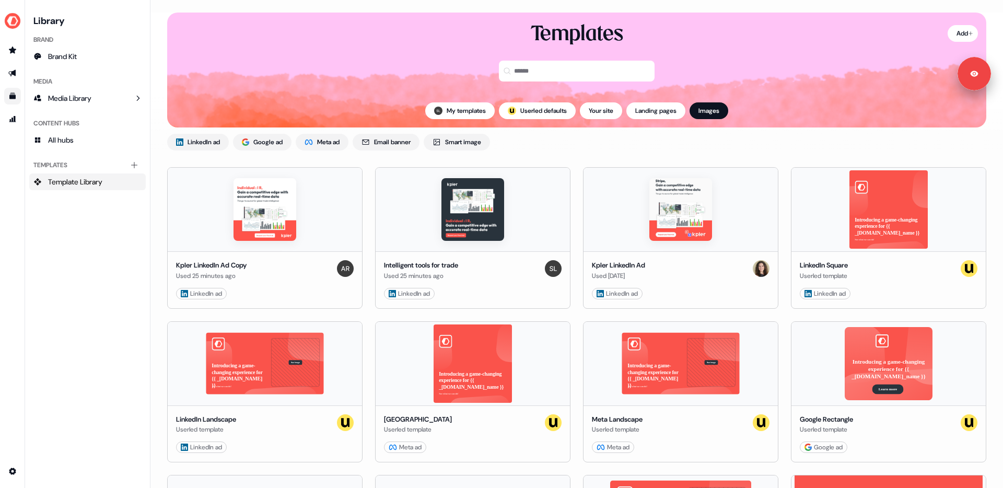
click at [100, 177] on span "Template Library" at bounding box center [75, 182] width 54 height 10
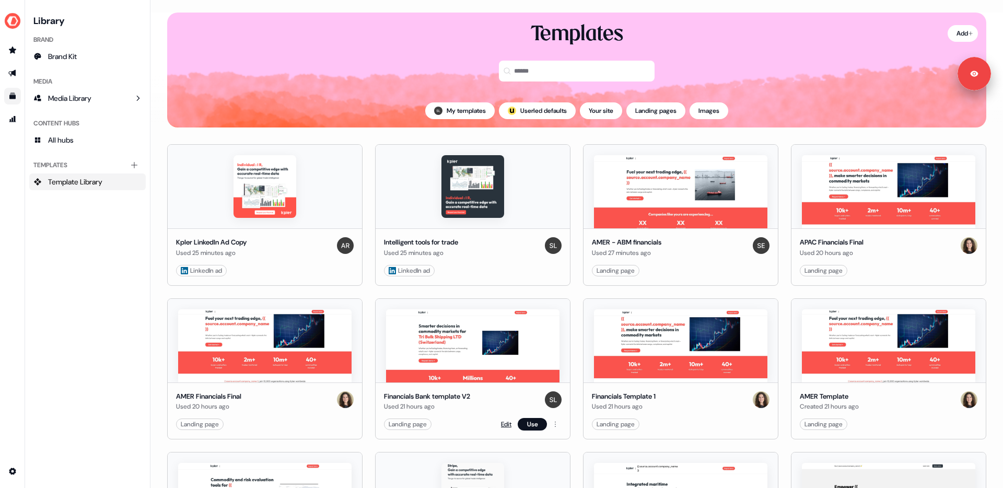
click at [503, 425] on link "Edit" at bounding box center [506, 424] width 10 height 10
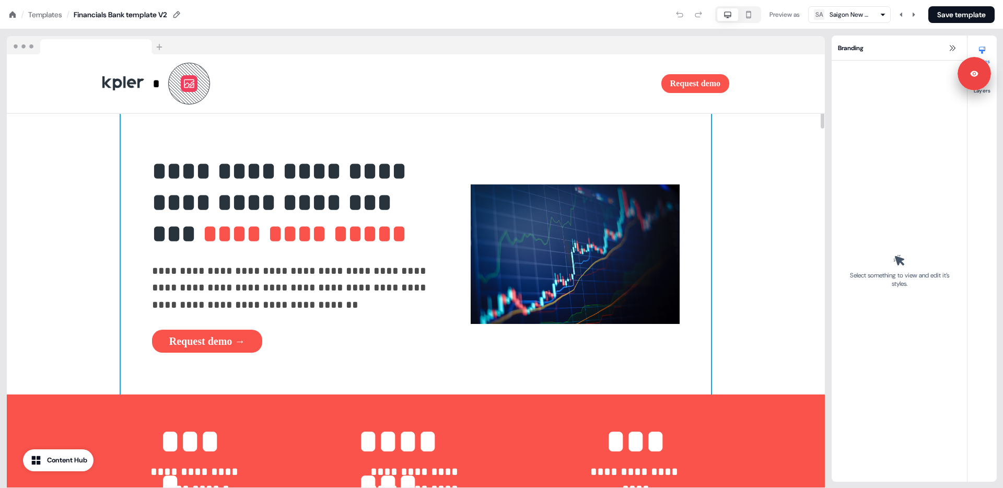
click at [414, 135] on div "**********" at bounding box center [416, 254] width 590 height 281
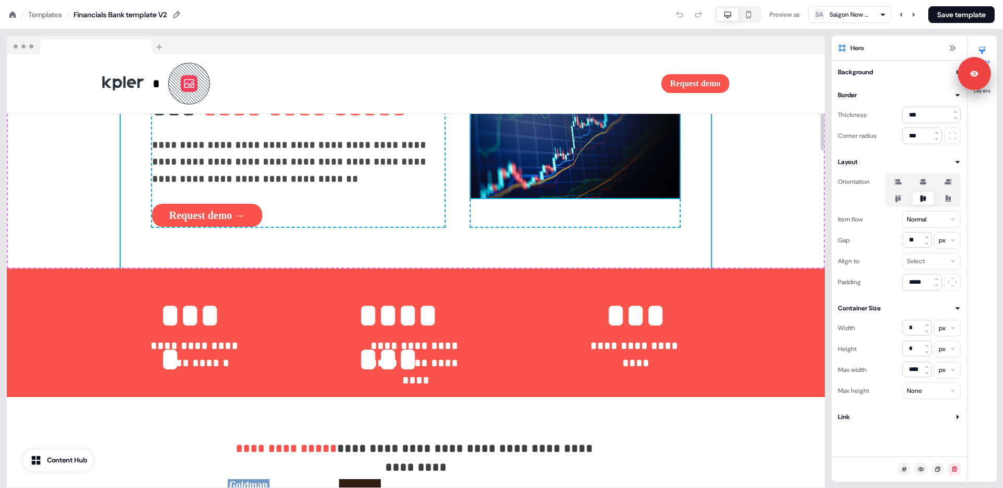
scroll to position [128, 0]
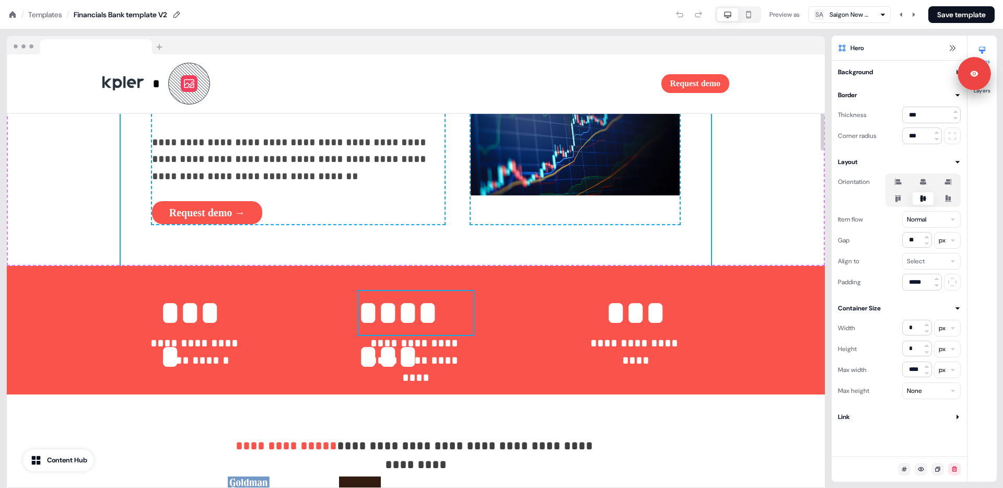
click at [439, 315] on p "********" at bounding box center [415, 313] width 115 height 44
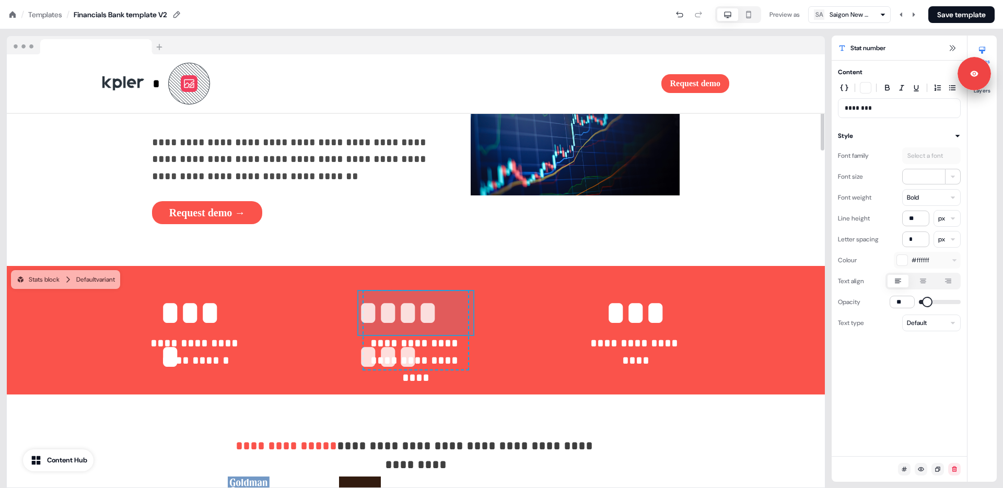
drag, startPoint x: 439, startPoint y: 315, endPoint x: 457, endPoint y: 312, distance: 18.5
click at [457, 312] on div "**********" at bounding box center [415, 330] width 104 height 78
type input "***"
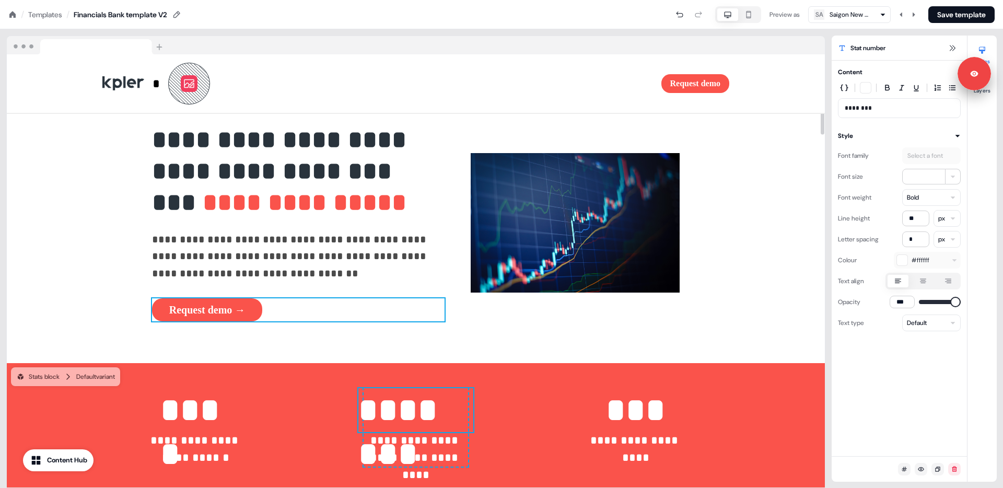
scroll to position [0, 0]
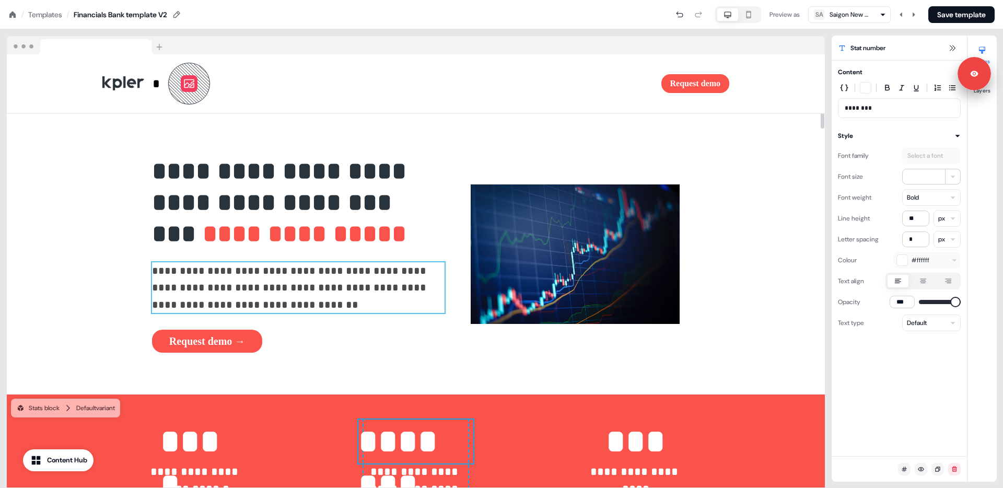
click at [152, 273] on p "**********" at bounding box center [298, 287] width 292 height 51
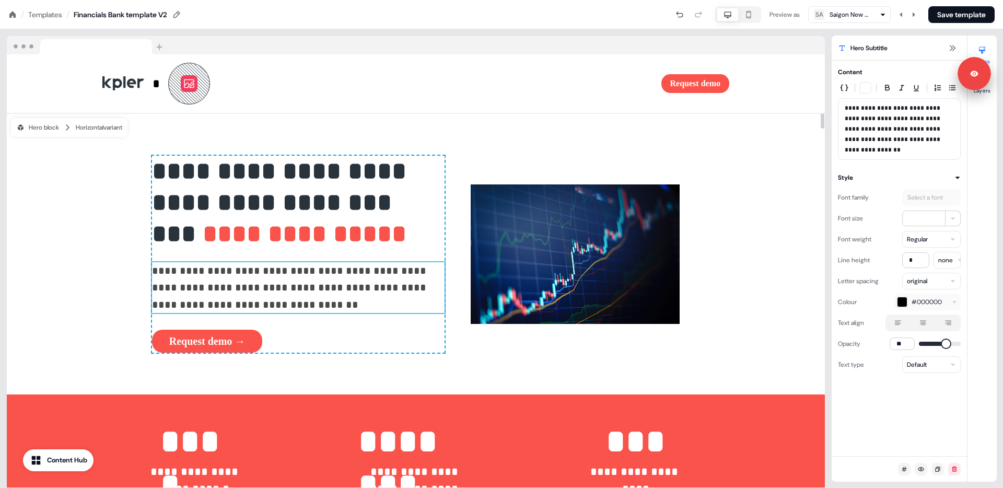
click at [227, 301] on p "**********" at bounding box center [298, 287] width 292 height 51
click at [213, 302] on p "**********" at bounding box center [298, 287] width 292 height 51
click at [869, 150] on p "**********" at bounding box center [898, 129] width 109 height 52
click at [844, 87] on icon "button" at bounding box center [844, 88] width 8 height 8
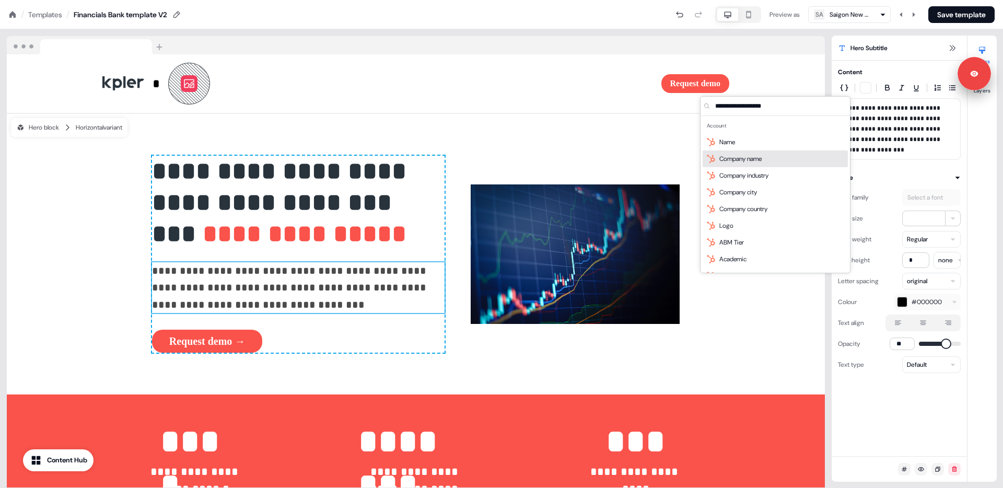
click at [776, 160] on div "Company name" at bounding box center [774, 158] width 145 height 17
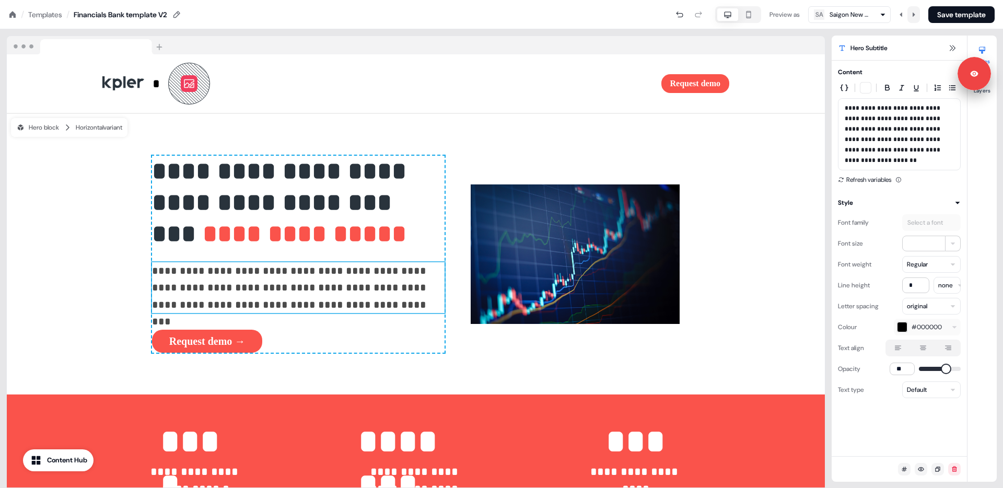
click at [914, 11] on button at bounding box center [913, 14] width 13 height 17
click at [914, 14] on icon at bounding box center [913, 14] width 6 height 6
click at [48, 14] on div "Templates" at bounding box center [45, 14] width 34 height 10
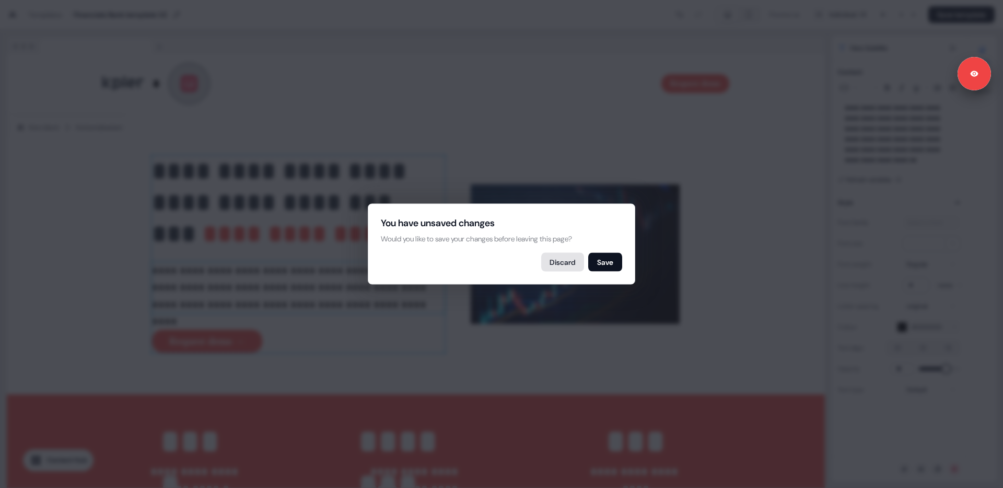
click at [567, 261] on button "Discard" at bounding box center [562, 262] width 43 height 19
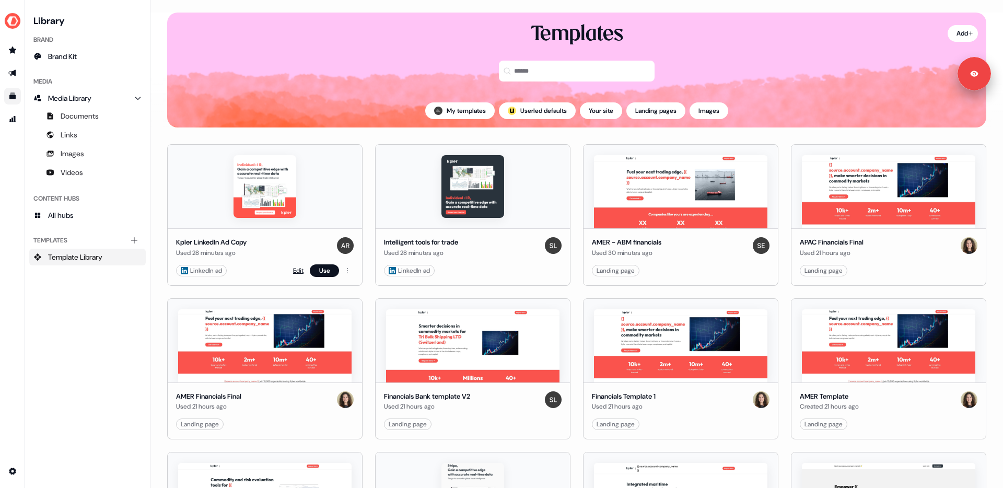
click at [300, 272] on link "Edit" at bounding box center [298, 270] width 10 height 10
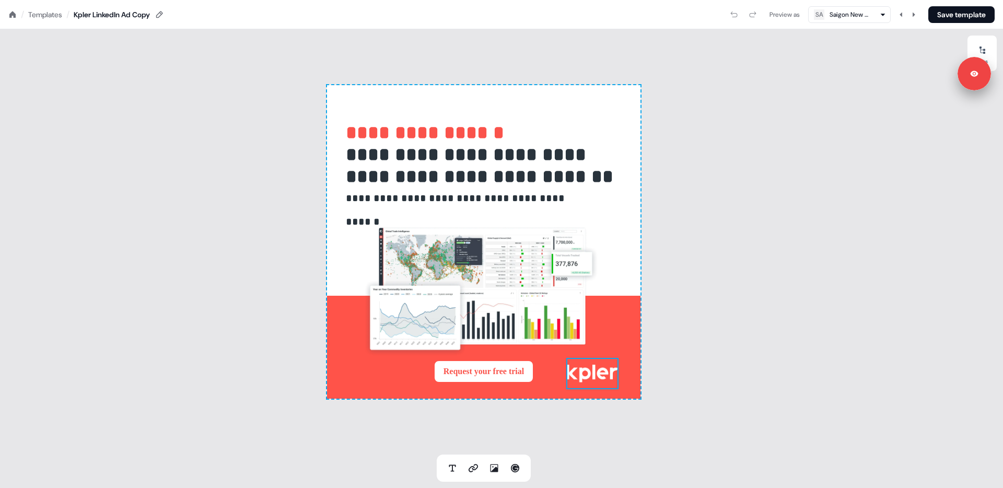
click at [597, 369] on img at bounding box center [592, 373] width 52 height 31
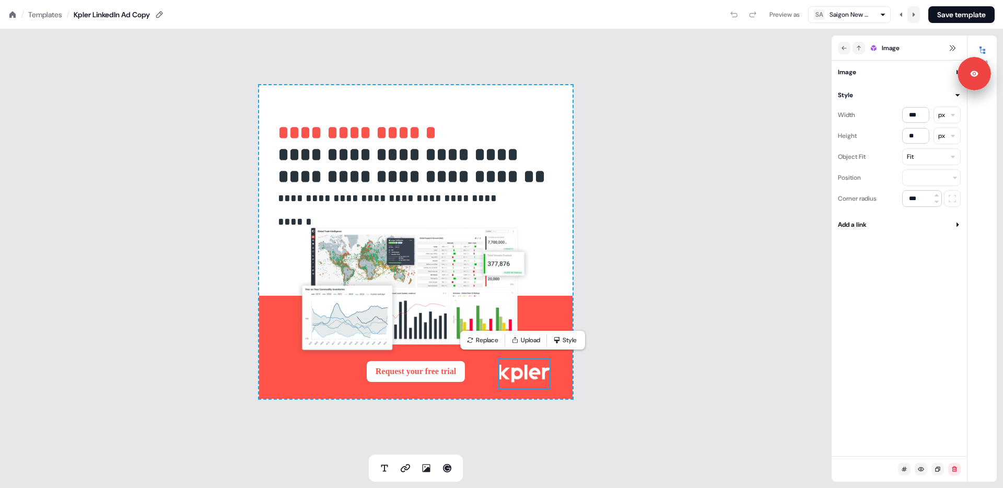
click at [912, 14] on icon at bounding box center [913, 14] width 6 height 6
click at [52, 16] on div "Templates" at bounding box center [45, 14] width 34 height 10
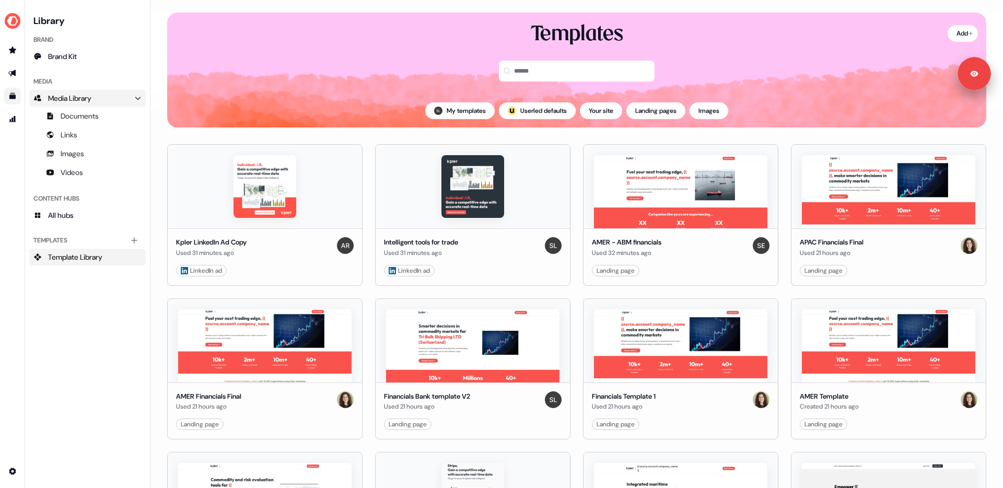
click at [136, 95] on icon "Main" at bounding box center [137, 98] width 7 height 7
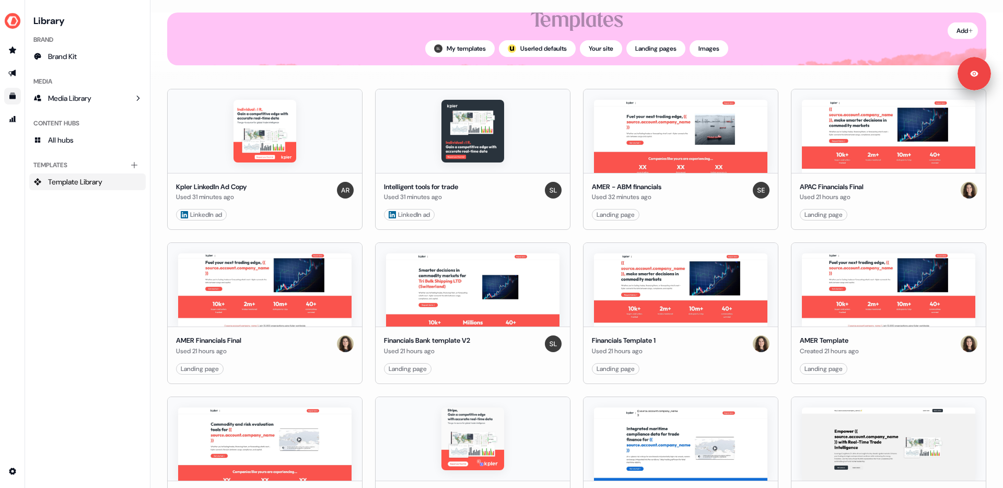
scroll to position [89, 0]
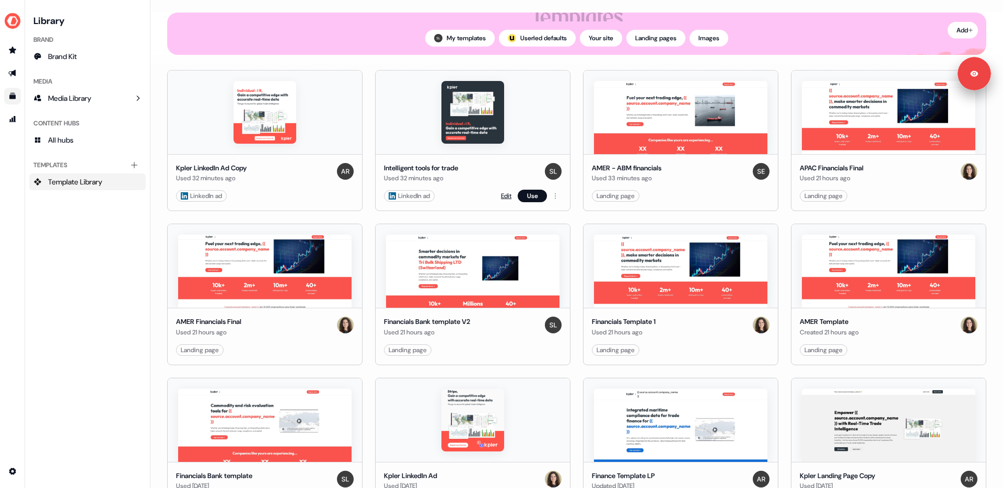
click at [504, 195] on link "Edit" at bounding box center [506, 196] width 10 height 10
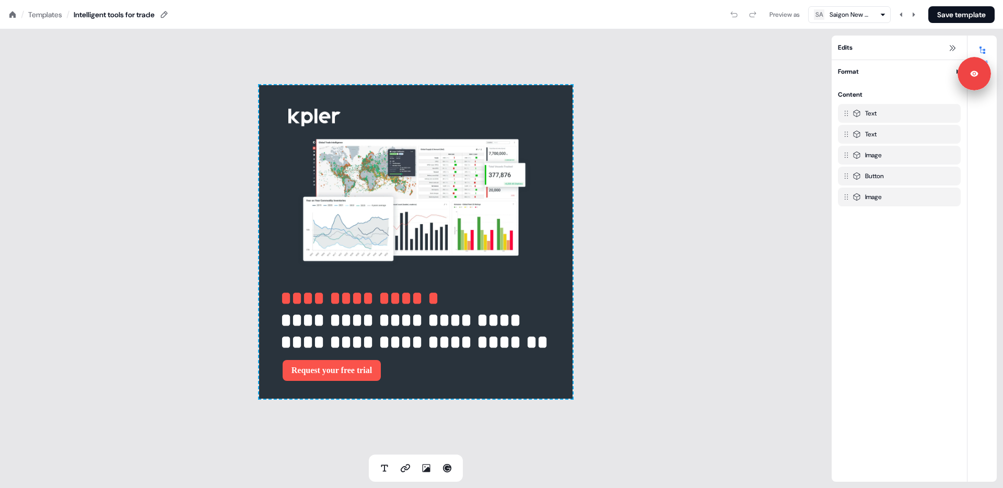
click at [39, 14] on div "Templates" at bounding box center [45, 14] width 34 height 10
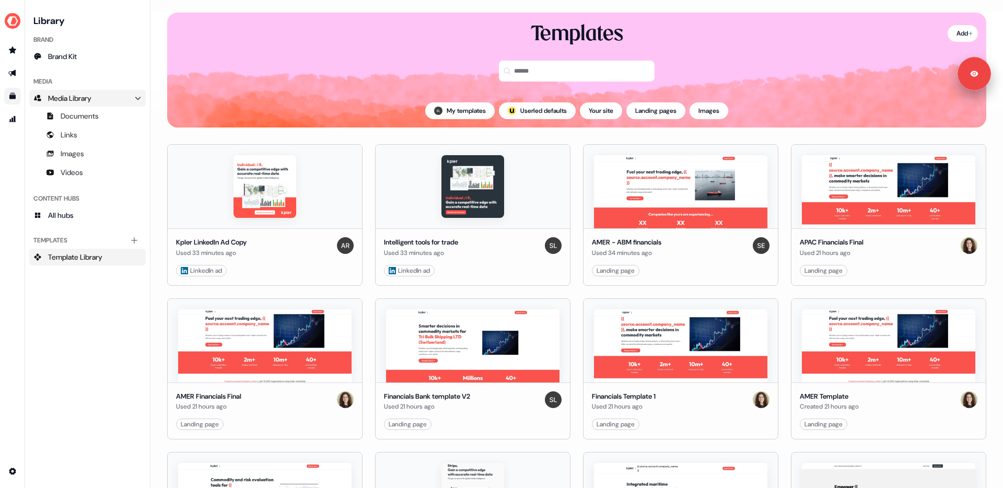
click at [139, 102] on link "Media Library" at bounding box center [87, 98] width 116 height 17
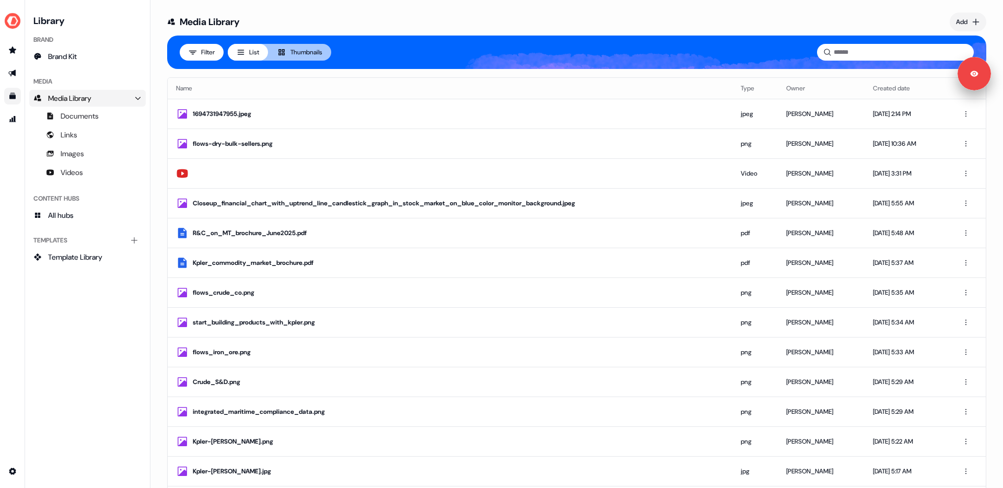
click at [140, 101] on icon "Main" at bounding box center [137, 98] width 7 height 7
click at [97, 183] on span "Template Library" at bounding box center [75, 182] width 54 height 10
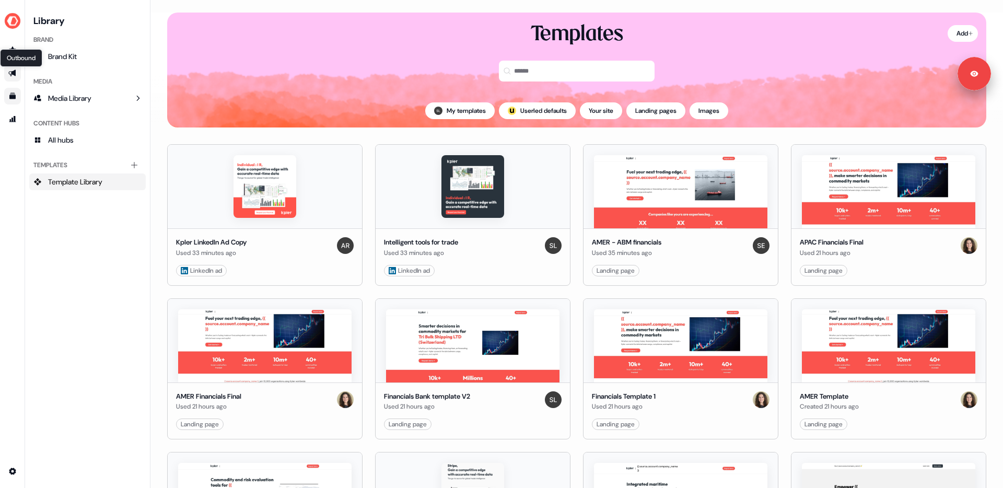
click at [14, 71] on icon "Go to outbound experience" at bounding box center [11, 73] width 7 height 7
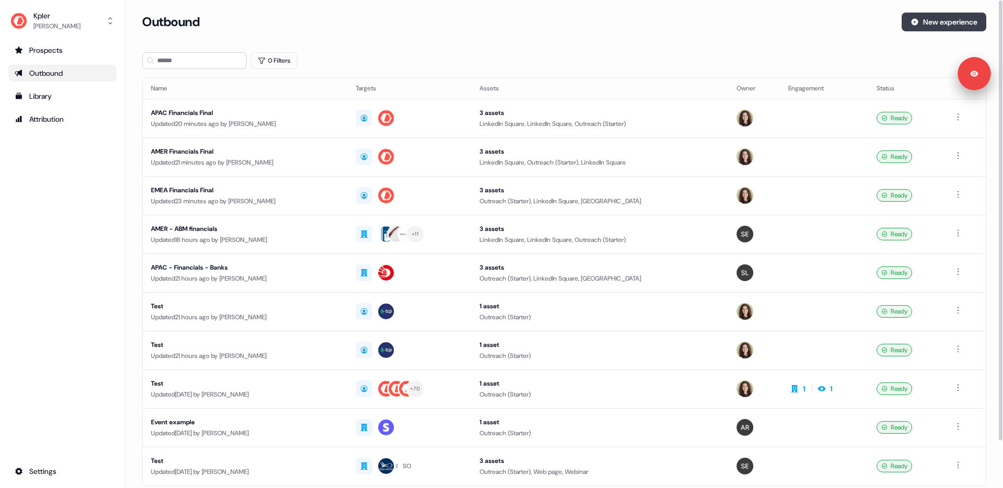
click at [955, 23] on button "New experience" at bounding box center [943, 22] width 85 height 19
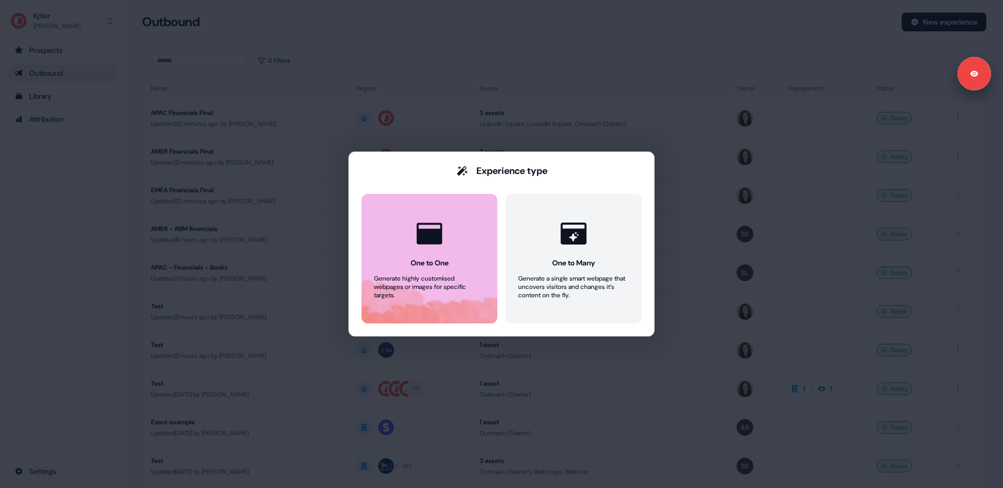
click at [472, 237] on button "One to One Generate highly customised webpages or images for specific targets." at bounding box center [429, 259] width 136 height 130
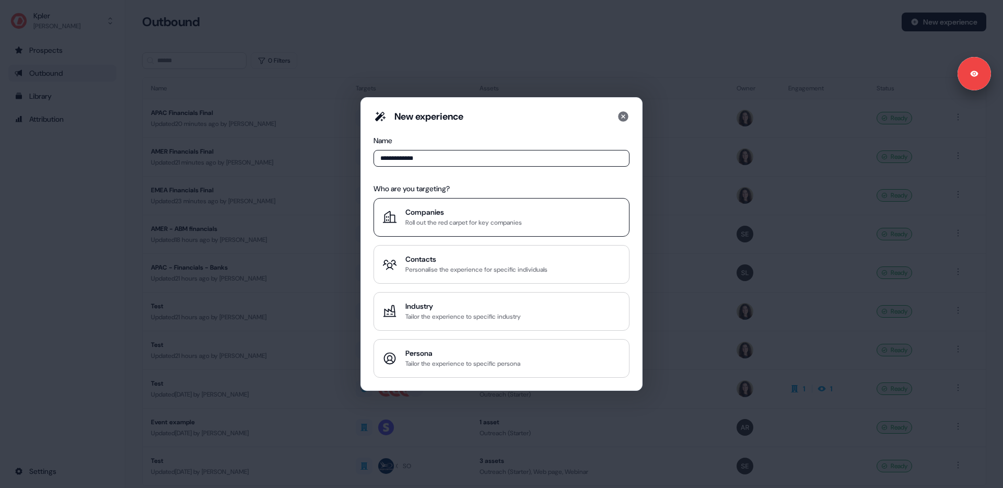
type input "**********"
click at [446, 216] on div "Companies" at bounding box center [463, 212] width 116 height 10
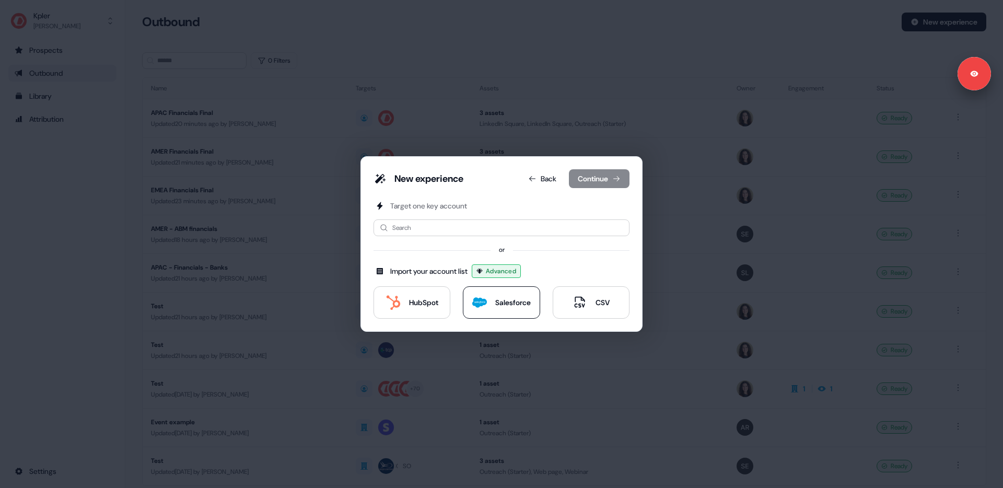
click at [497, 305] on div "Salesforce" at bounding box center [513, 302] width 36 height 10
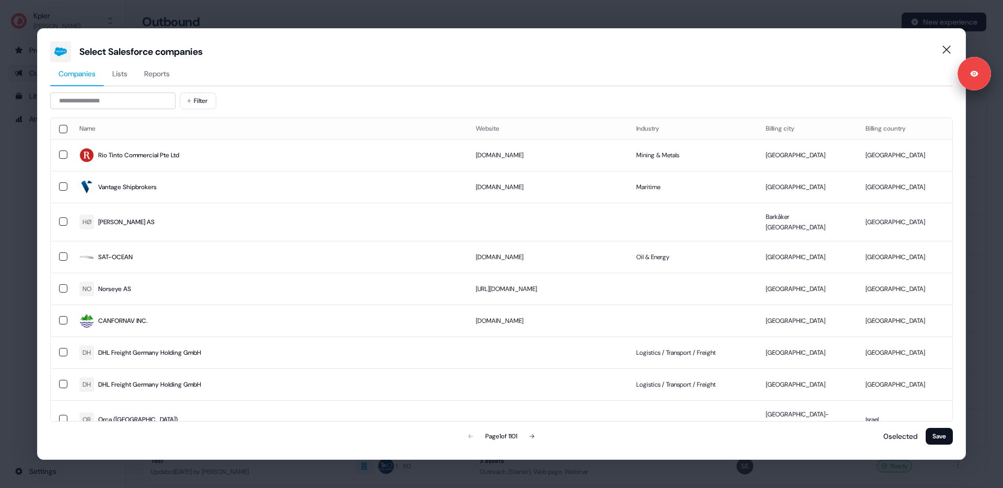
click at [124, 77] on span "Lists" at bounding box center [119, 73] width 15 height 10
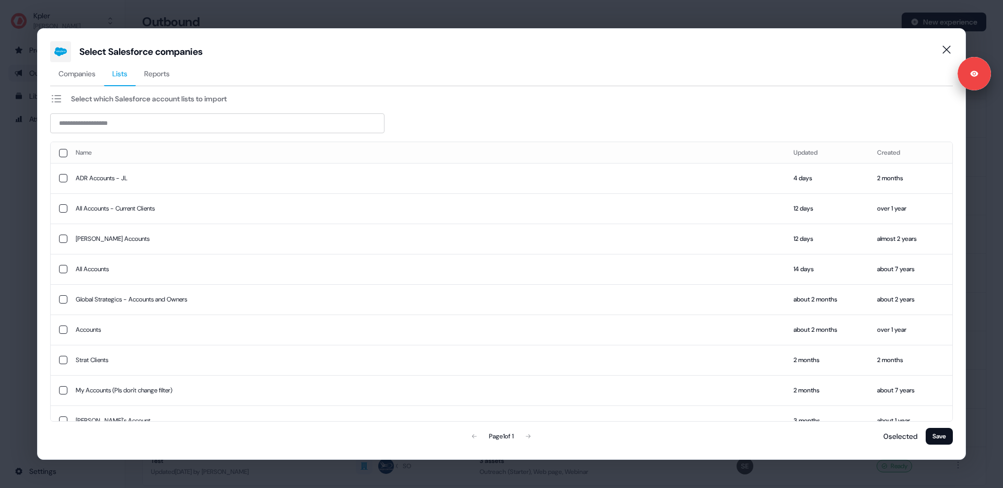
click at [72, 70] on span "Companies" at bounding box center [76, 73] width 37 height 10
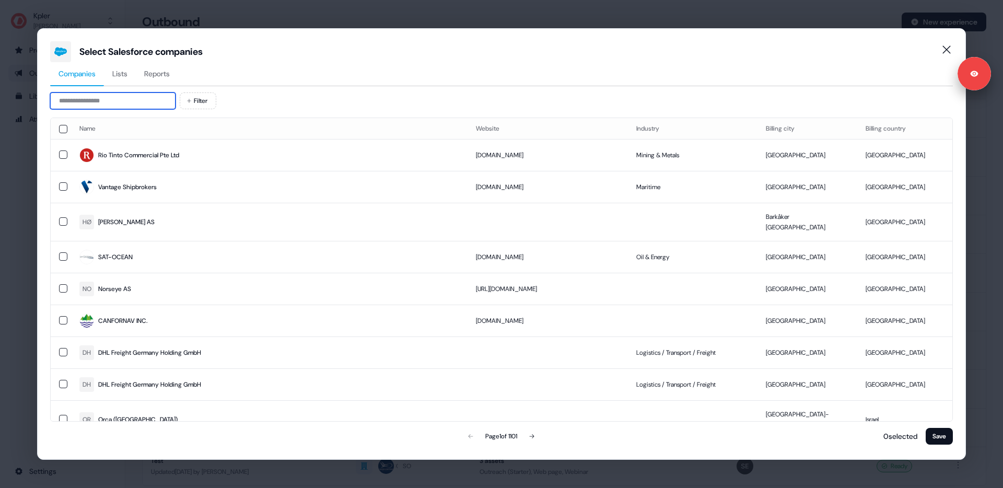
click at [98, 98] on input at bounding box center [112, 100] width 125 height 17
type input "******"
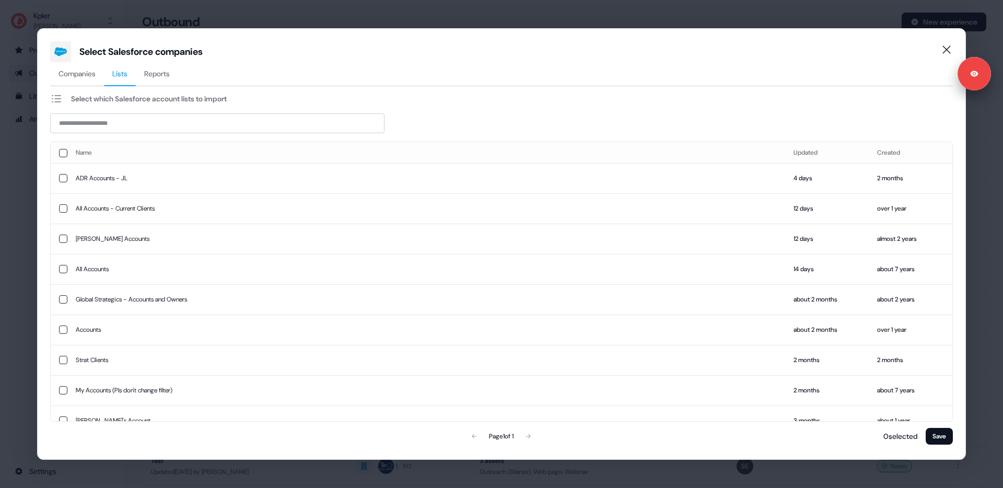
click at [127, 77] on span "Lists" at bounding box center [119, 73] width 15 height 10
click at [160, 69] on span "Reports" at bounding box center [157, 73] width 26 height 10
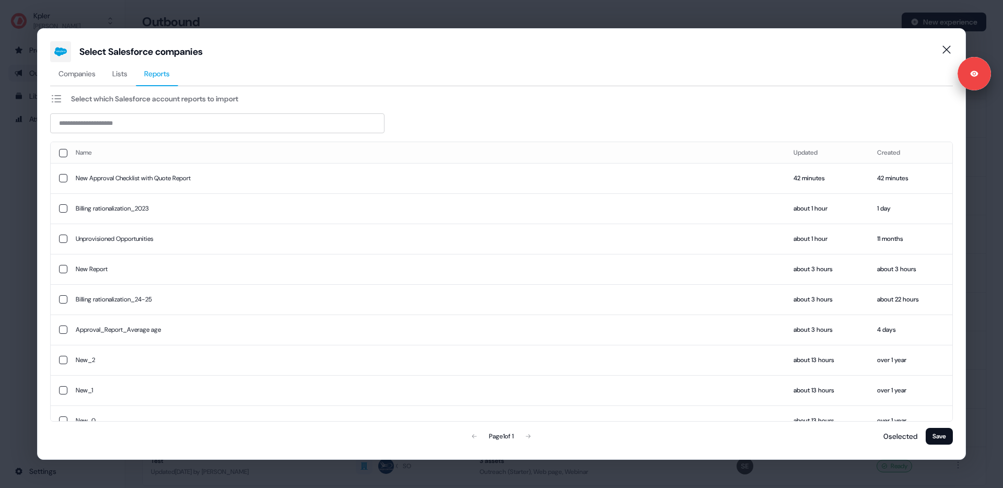
click at [125, 72] on span "Lists" at bounding box center [119, 73] width 15 height 10
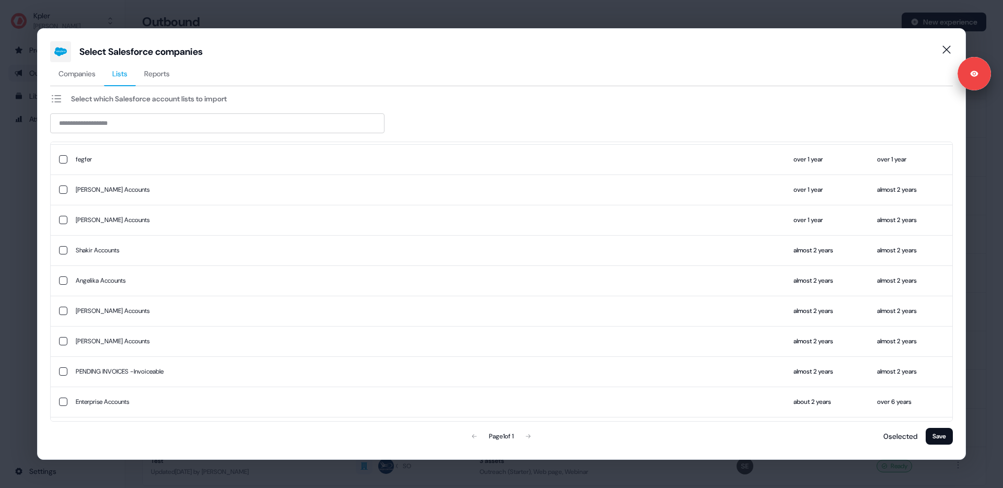
scroll to position [541, 0]
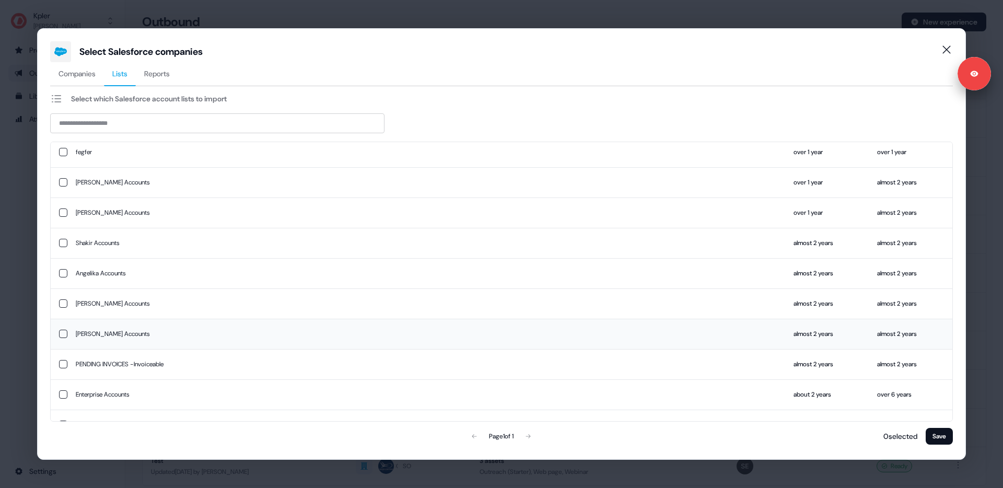
click at [60, 332] on button "button" at bounding box center [63, 334] width 8 height 8
click at [948, 440] on button "Save" at bounding box center [938, 436] width 27 height 17
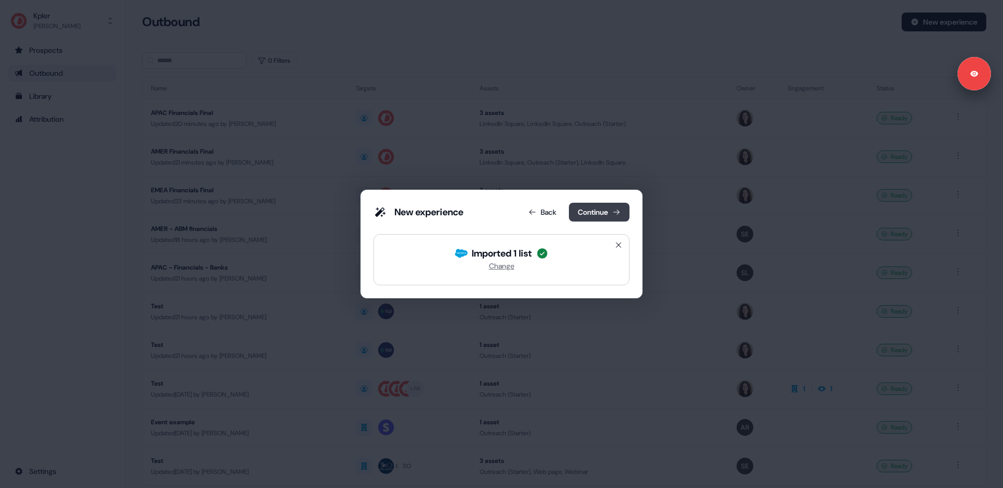
click at [606, 215] on button "Continue" at bounding box center [599, 212] width 61 height 19
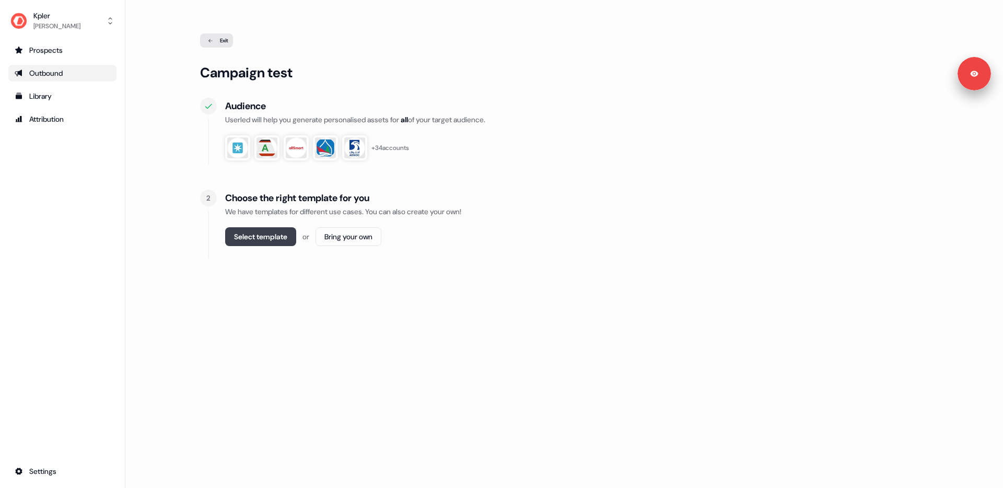
click at [267, 232] on button "Select template" at bounding box center [260, 236] width 71 height 19
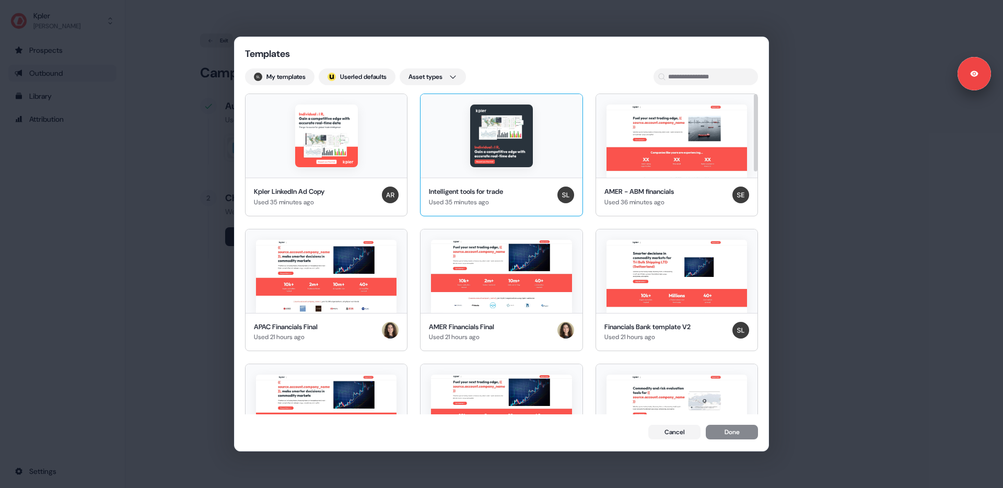
click at [503, 196] on div "Intelligent tools for trade" at bounding box center [466, 191] width 74 height 10
click at [646, 246] on img at bounding box center [676, 276] width 140 height 73
click at [731, 433] on button "Done" at bounding box center [732, 433] width 52 height 15
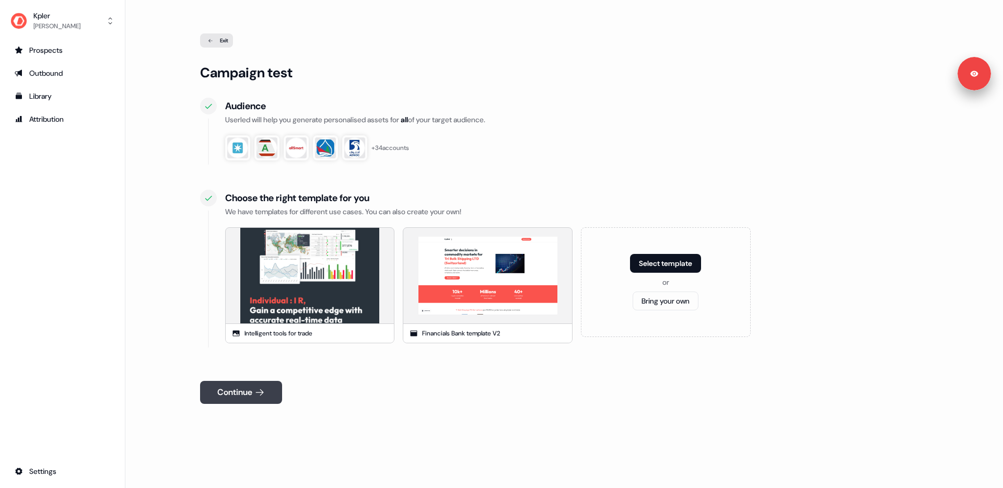
click at [264, 390] on icon at bounding box center [259, 392] width 10 height 10
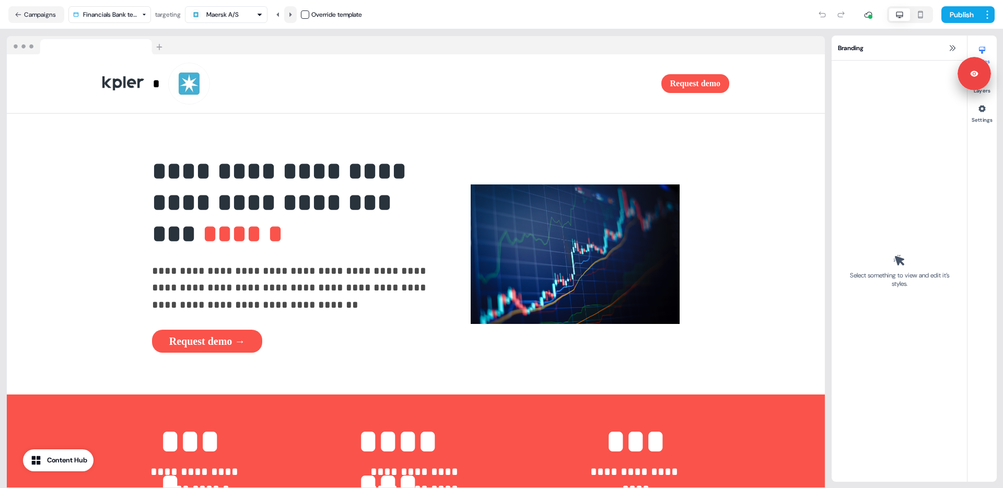
click at [292, 14] on icon at bounding box center [290, 14] width 3 height 4
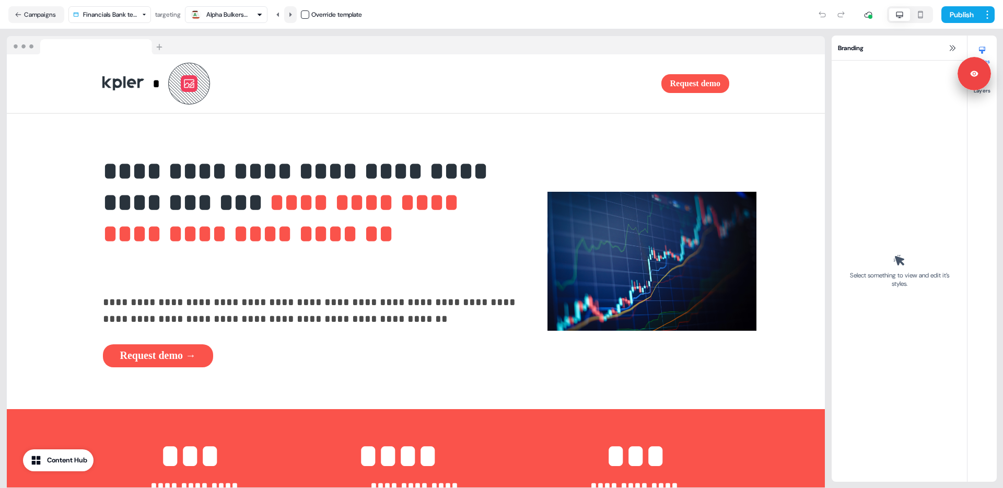
click at [293, 11] on icon at bounding box center [290, 14] width 6 height 6
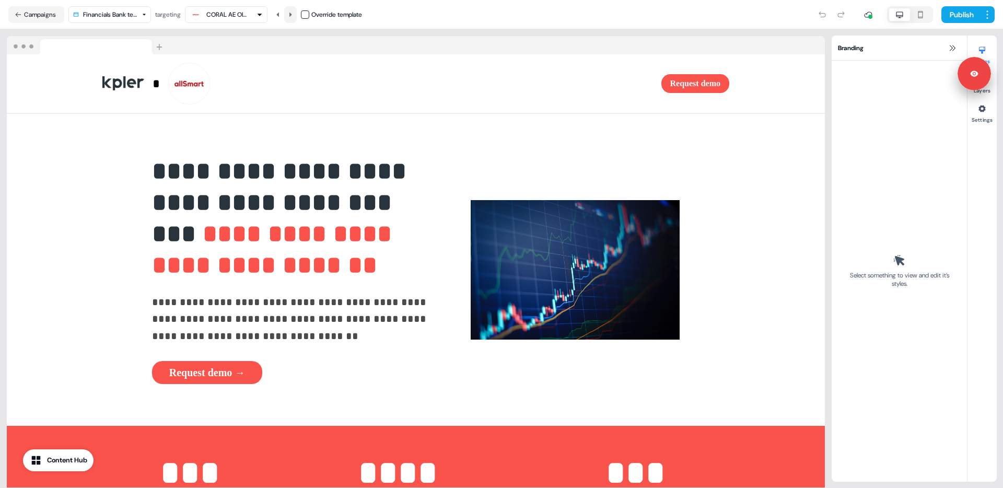
click at [292, 16] on icon at bounding box center [290, 14] width 3 height 4
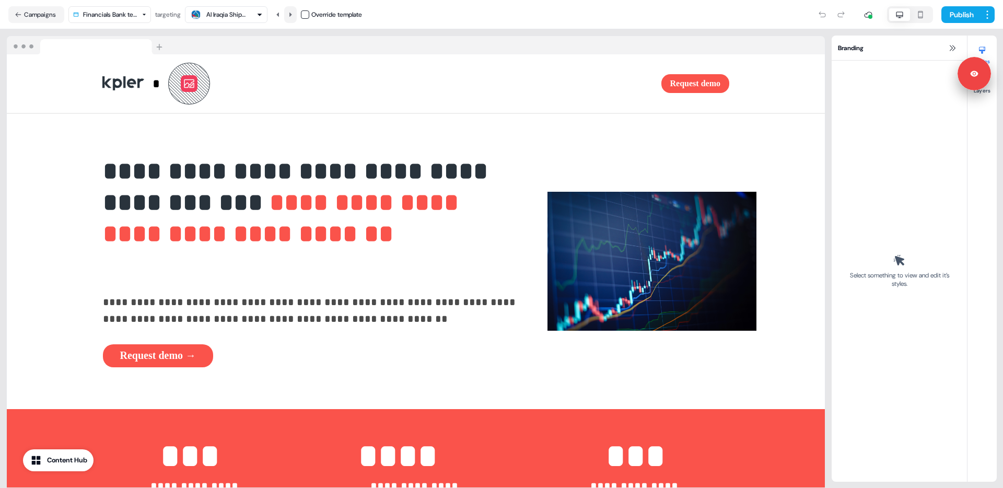
click at [292, 16] on icon at bounding box center [290, 14] width 3 height 4
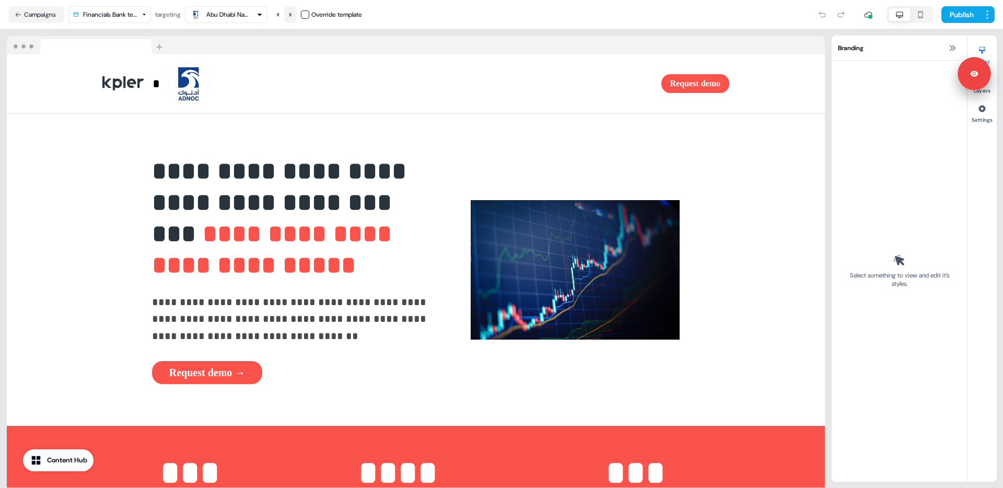
click at [293, 13] on icon at bounding box center [290, 14] width 6 height 6
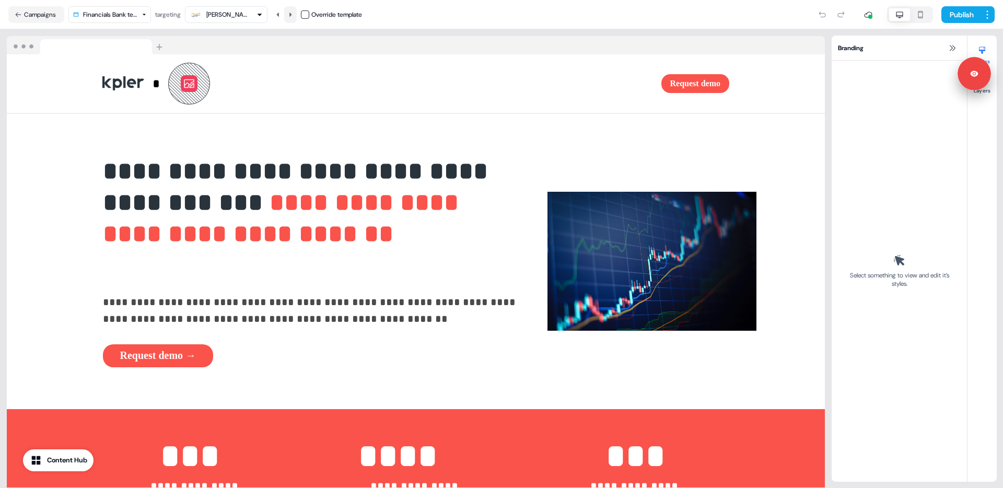
click at [293, 13] on icon at bounding box center [290, 14] width 6 height 6
click at [145, 15] on html "**********" at bounding box center [501, 244] width 1003 height 488
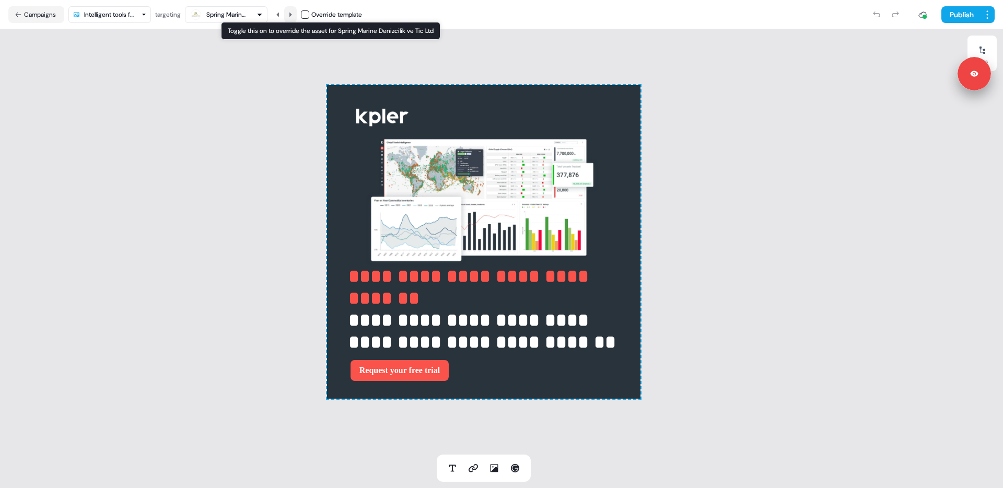
click at [297, 10] on button at bounding box center [290, 14] width 13 height 17
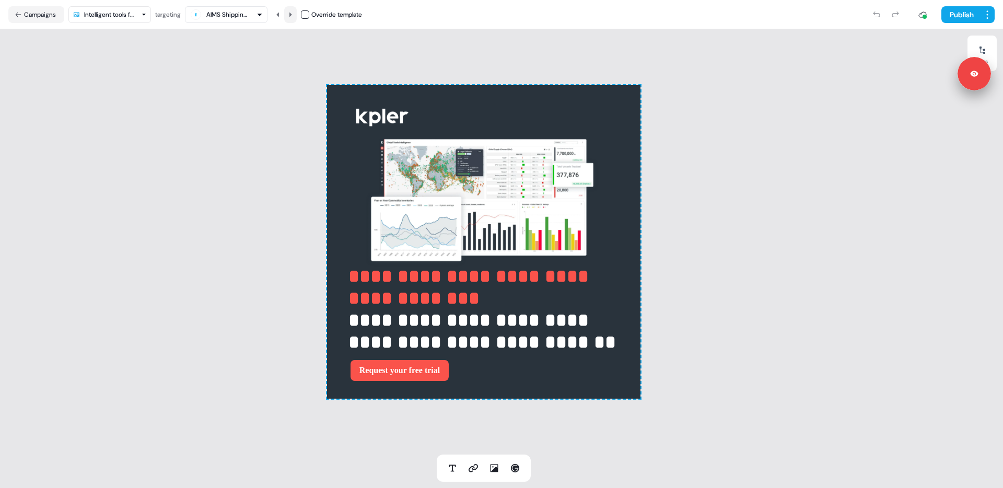
click at [293, 14] on icon at bounding box center [290, 14] width 6 height 6
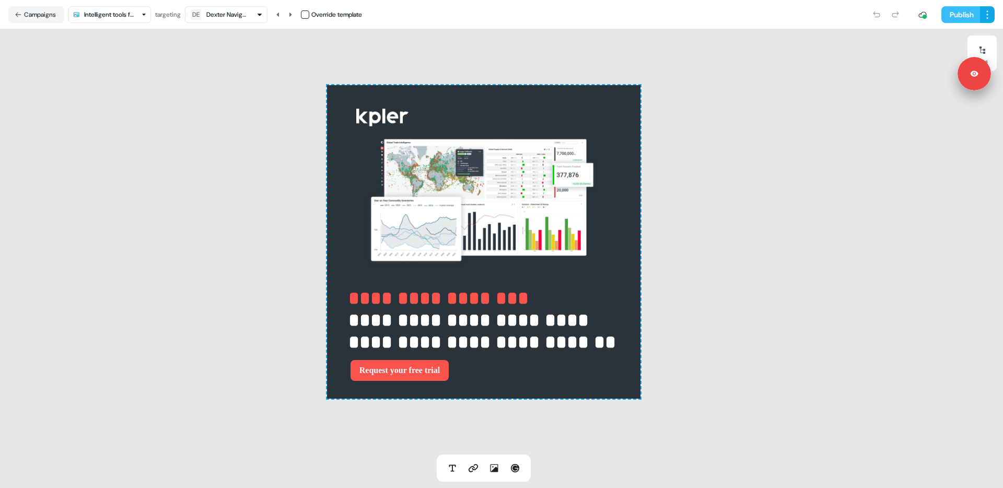
click at [964, 14] on button "Publish" at bounding box center [960, 14] width 39 height 17
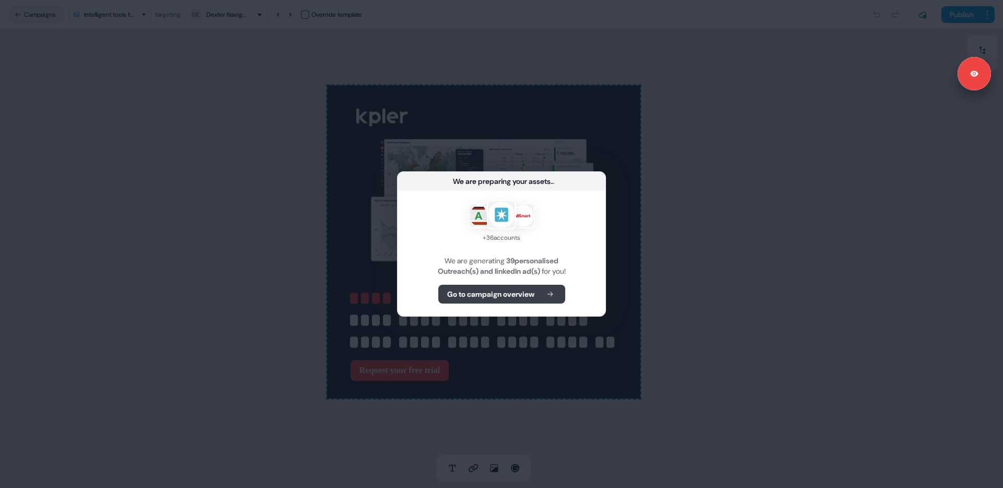
click at [509, 289] on b "Go to campaign overview" at bounding box center [490, 294] width 87 height 10
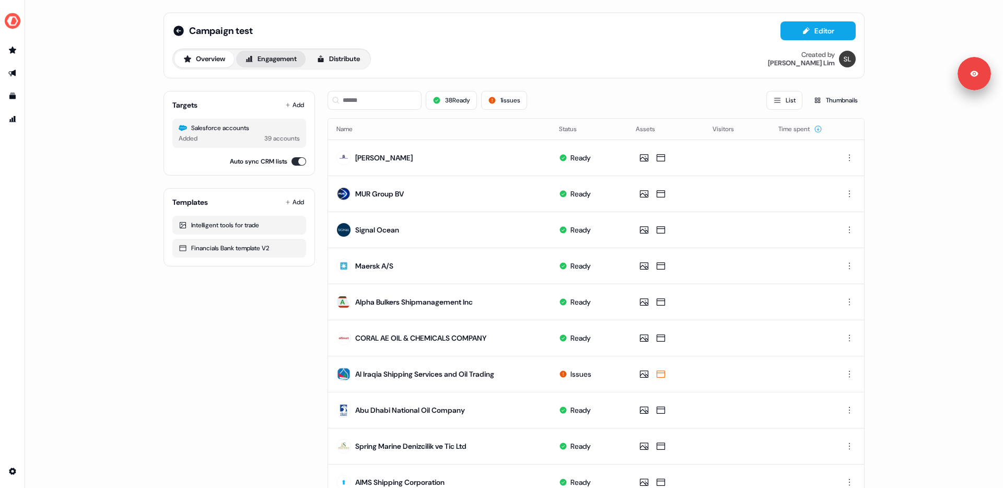
click at [280, 58] on button "Engagement" at bounding box center [270, 59] width 69 height 17
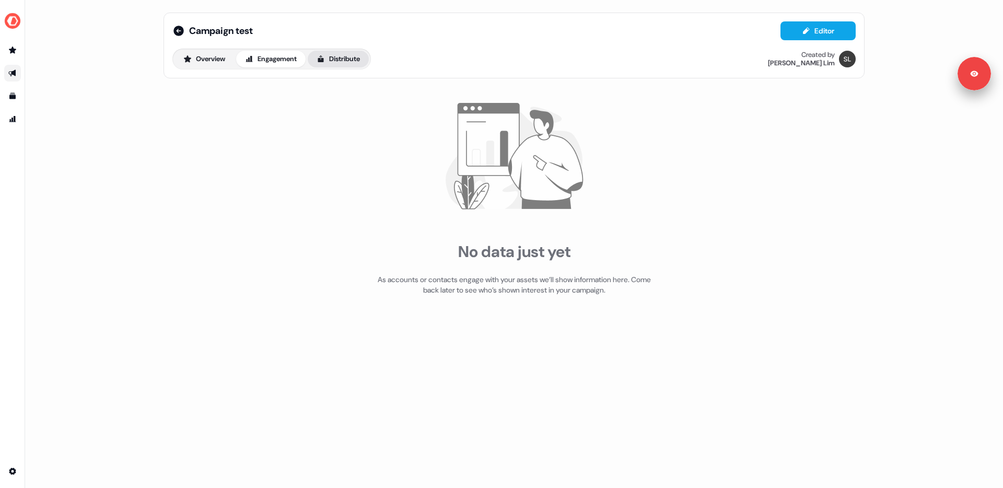
click at [335, 60] on button "Distribute" at bounding box center [338, 59] width 61 height 17
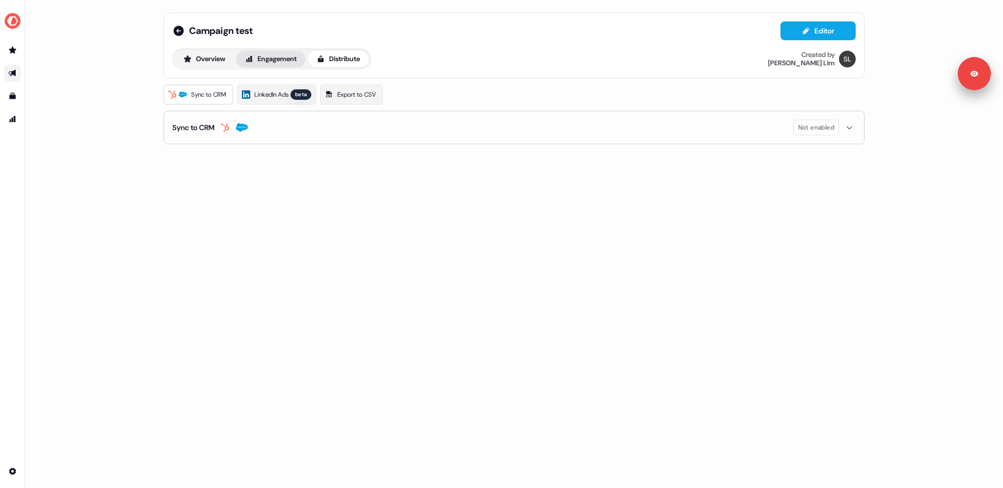
click at [278, 56] on button "Engagement" at bounding box center [270, 59] width 69 height 17
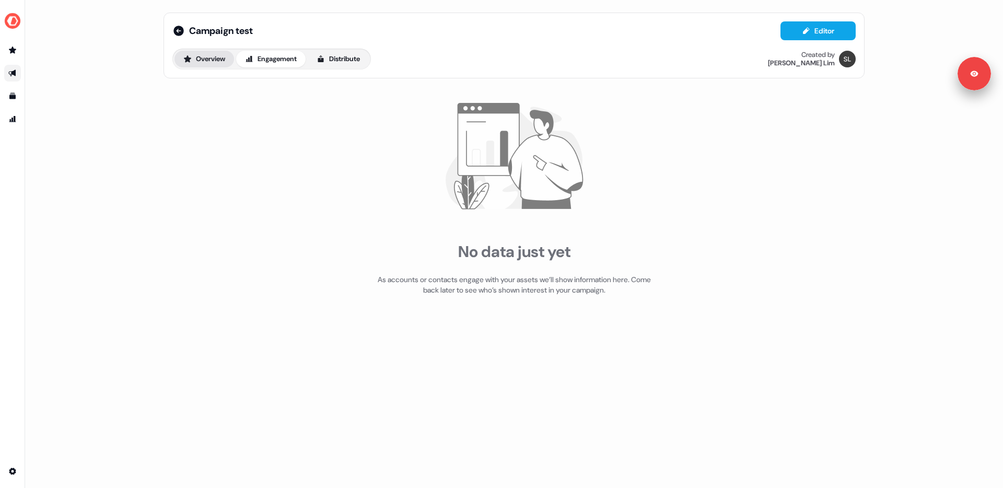
click at [198, 56] on button "Overview" at bounding box center [204, 59] width 60 height 17
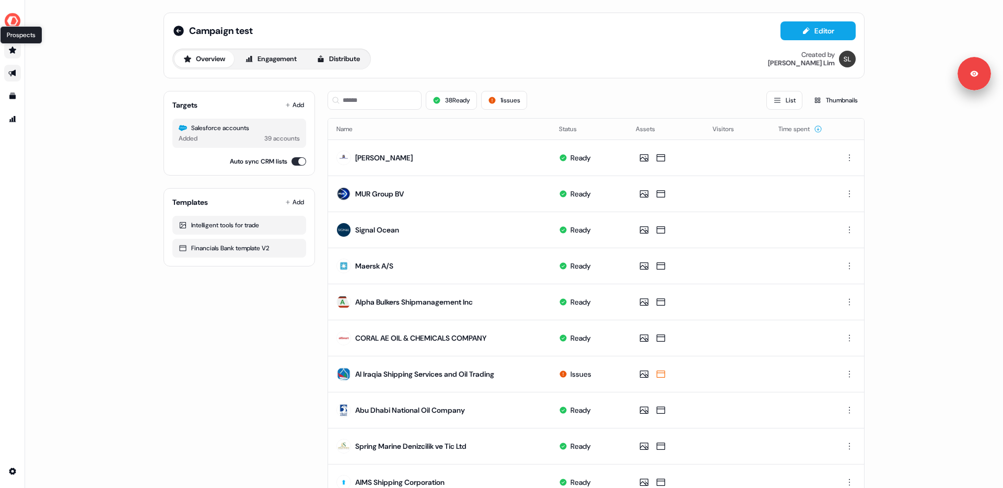
click at [13, 52] on icon "Go to prospects" at bounding box center [12, 49] width 7 height 7
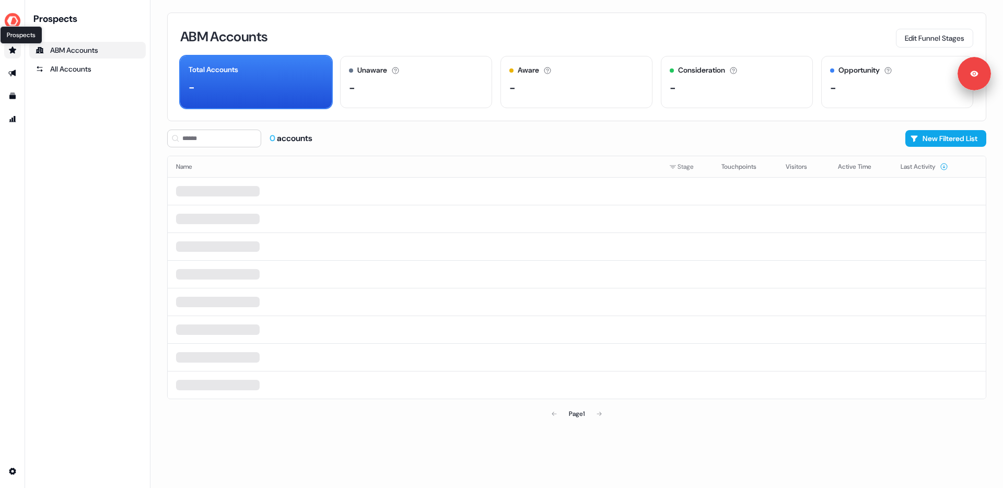
click at [13, 49] on icon "Go to prospects" at bounding box center [12, 49] width 7 height 7
click at [11, 51] on icon "Go to prospects" at bounding box center [12, 49] width 7 height 7
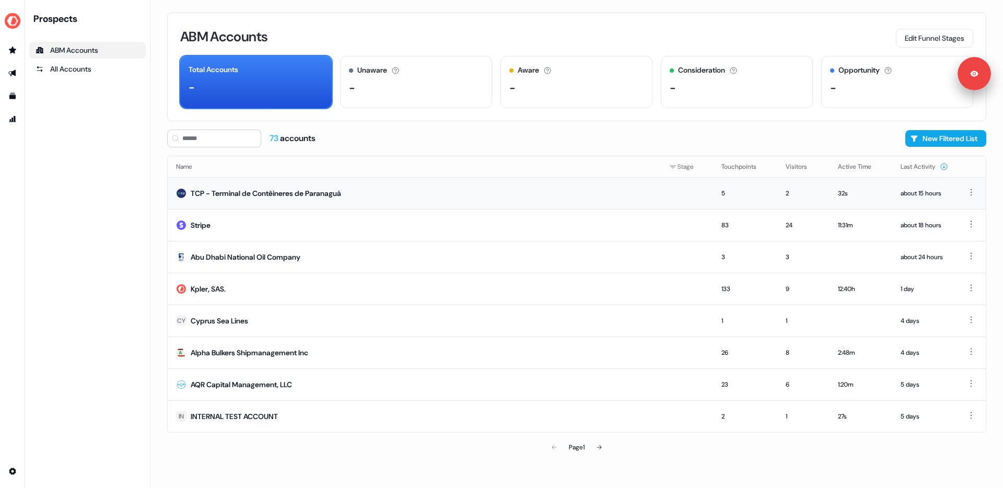
click at [232, 192] on div "TCP - Terminal de Contêineres de Paranaguá" at bounding box center [266, 193] width 150 height 10
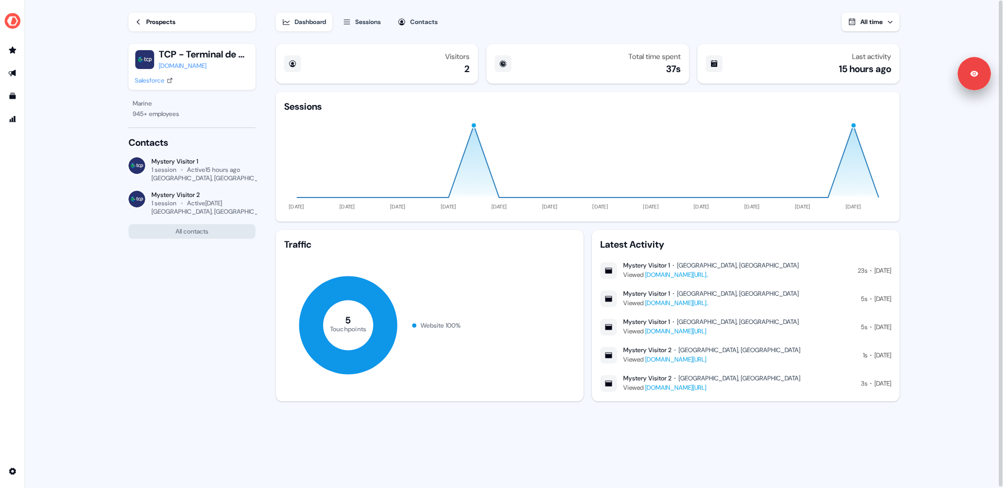
click at [145, 22] on link "Prospects" at bounding box center [191, 22] width 127 height 19
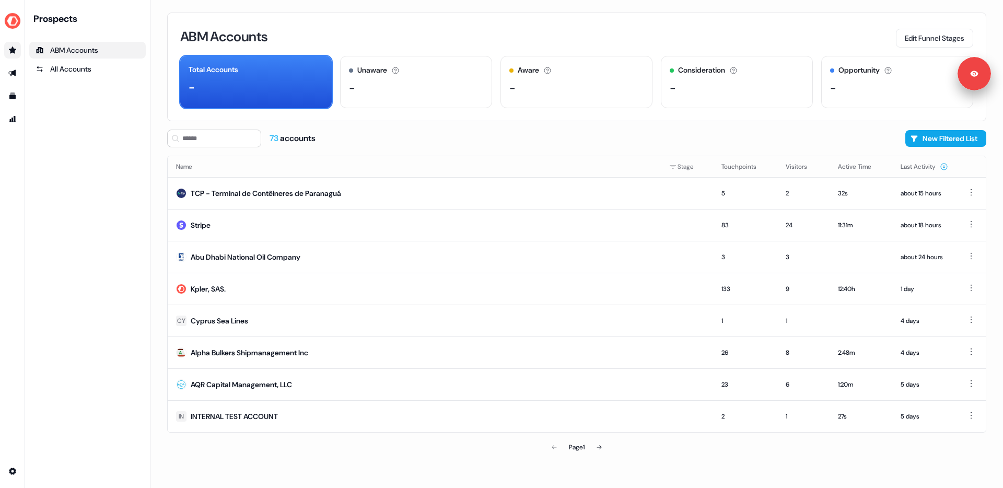
click at [14, 50] on icon "Go to prospects" at bounding box center [12, 49] width 7 height 7
click at [51, 48] on div "ABM Accounts" at bounding box center [88, 50] width 104 height 10
click at [17, 19] on img "side nav menu" at bounding box center [12, 21] width 17 height 17
click at [36, 85] on div "Logout" at bounding box center [53, 86] width 99 height 19
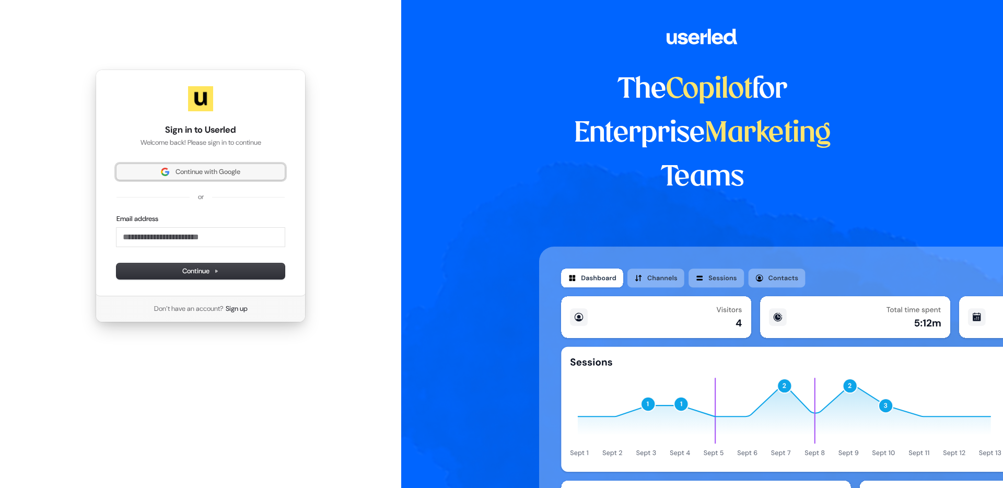
click at [215, 171] on span "Continue with Google" at bounding box center [207, 171] width 65 height 9
